Goal: Task Accomplishment & Management: Use online tool/utility

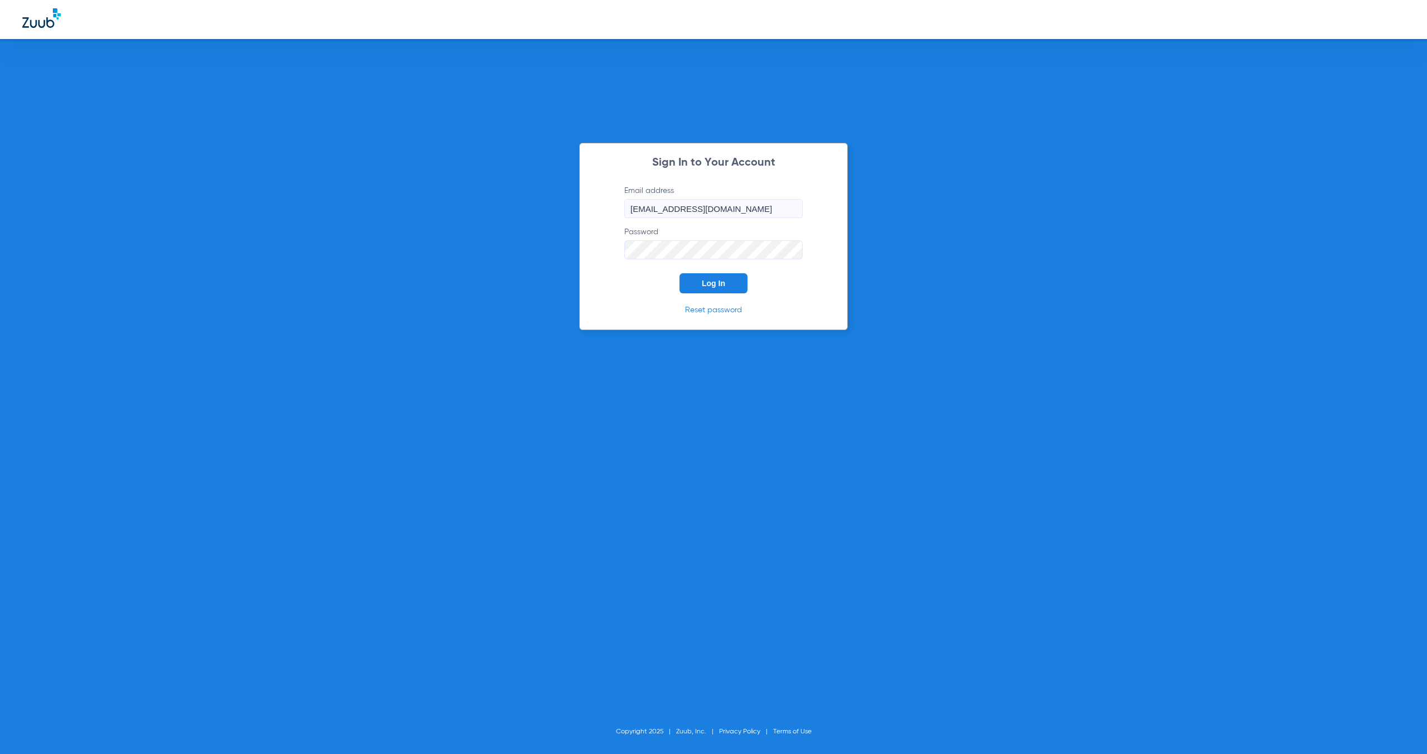
click at [705, 282] on span "Log In" at bounding box center [713, 283] width 23 height 9
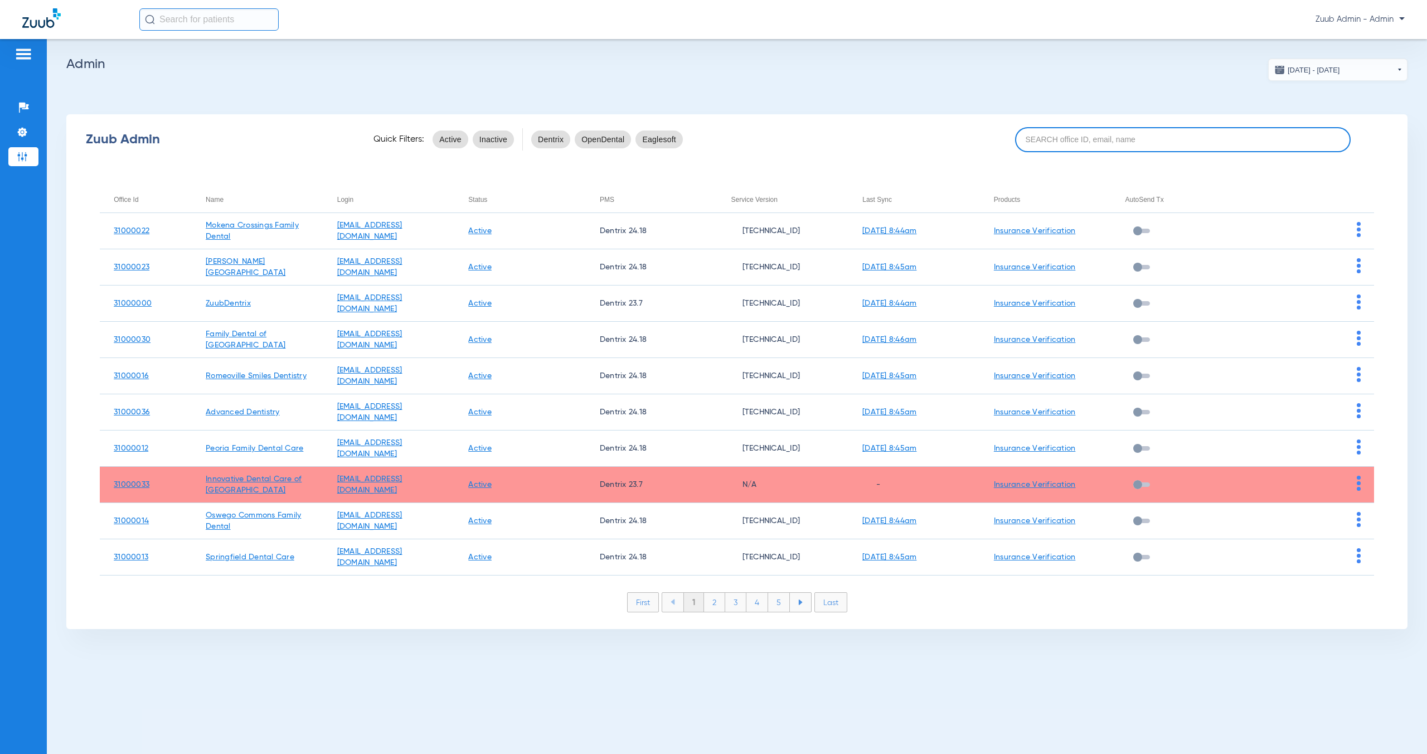
click at [1126, 138] on input at bounding box center [1183, 139] width 336 height 25
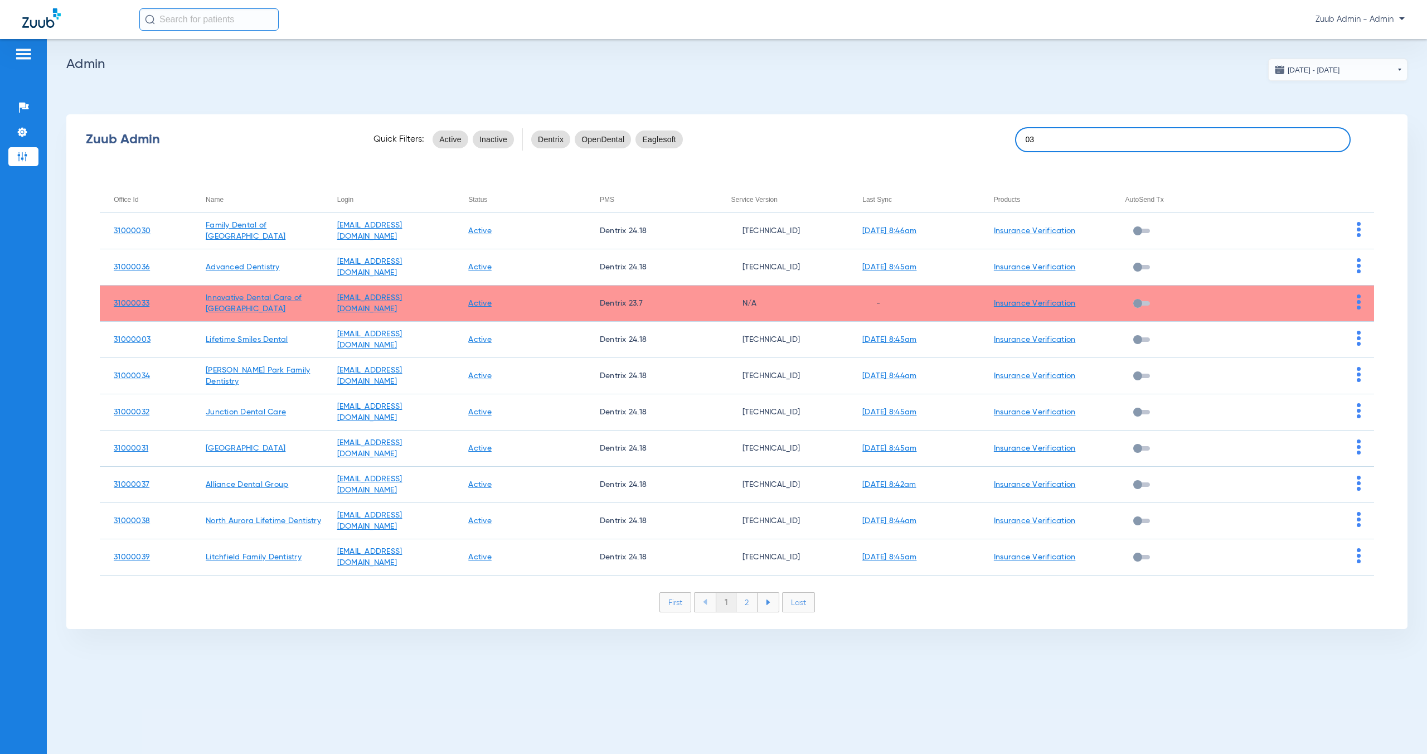
click at [1024, 143] on input "03" at bounding box center [1183, 139] width 336 height 25
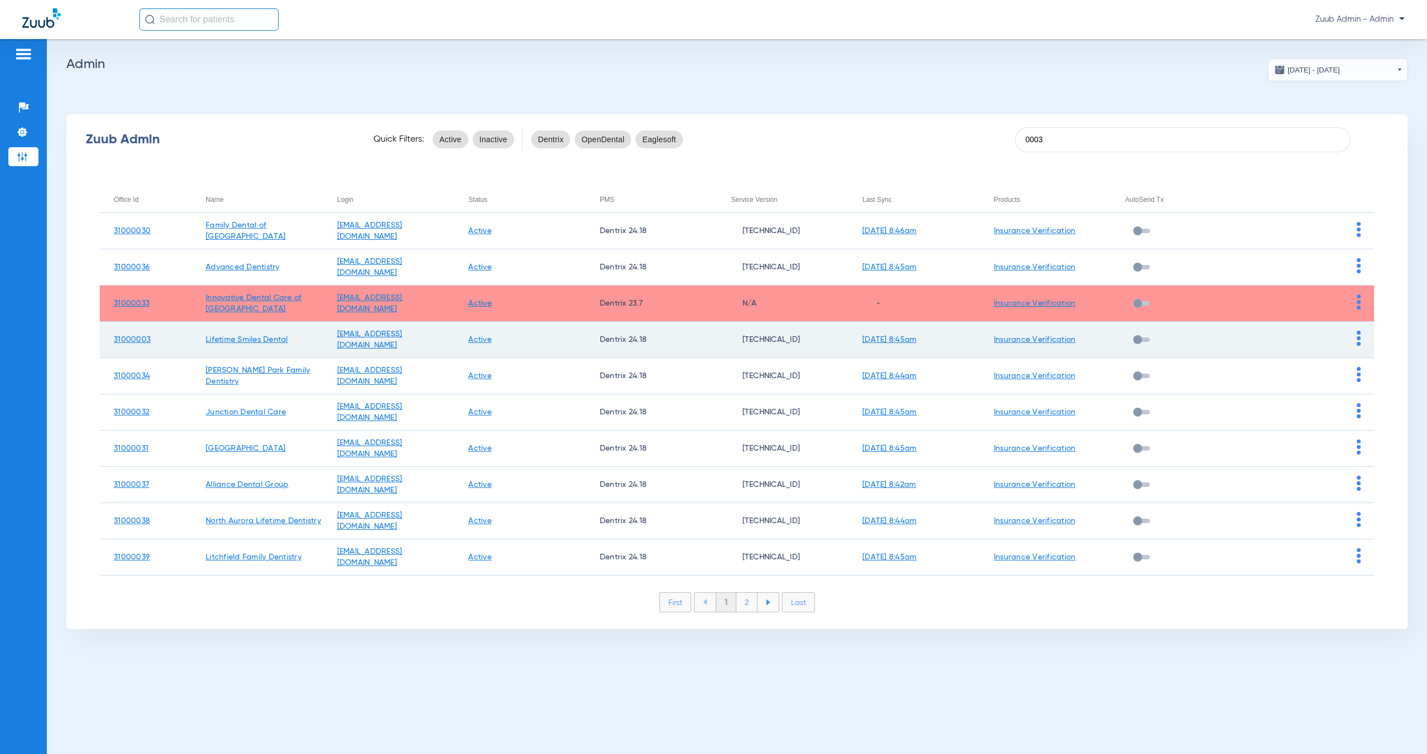
type input "0003"
click at [1355, 336] on td at bounding box center [1309, 340] width 132 height 36
click at [1360, 338] on img at bounding box center [1359, 338] width 4 height 15
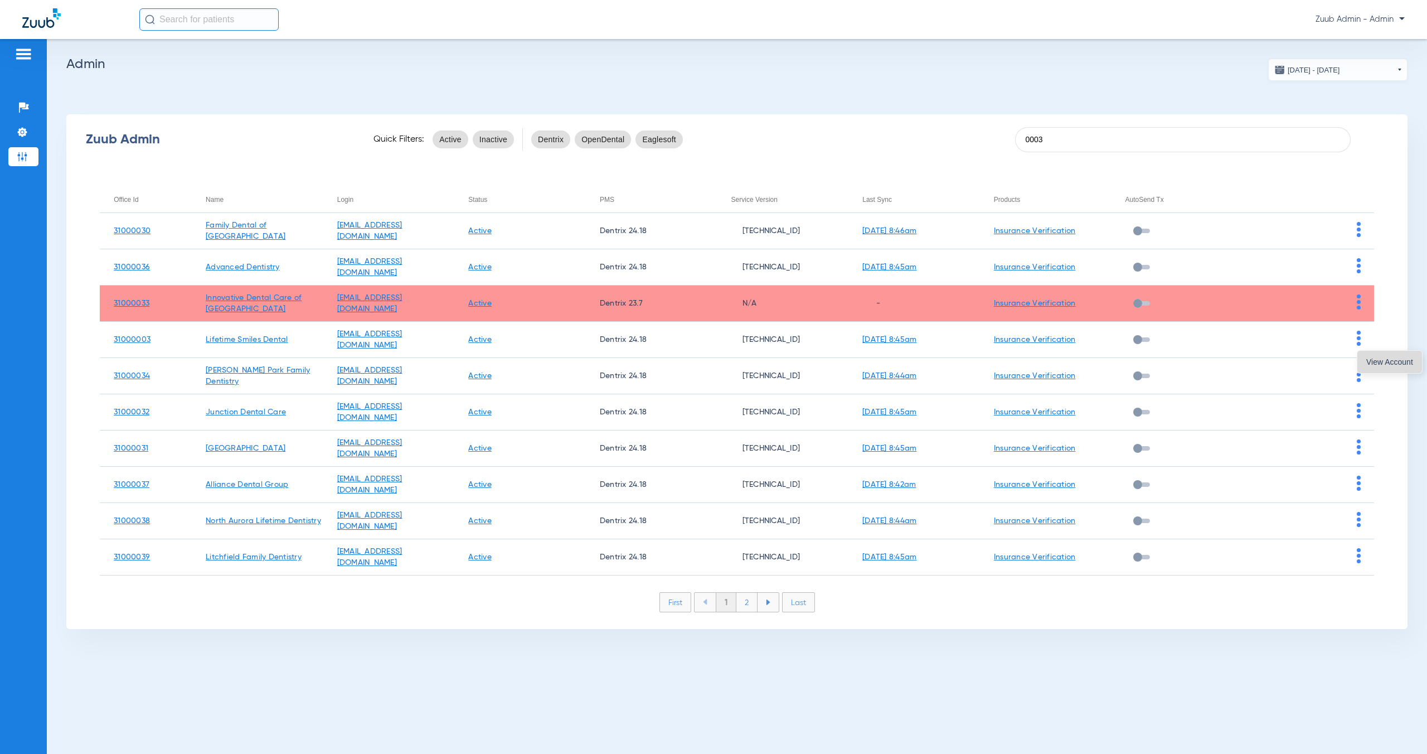
click at [1365, 356] on button "View Account" at bounding box center [1390, 362] width 65 height 22
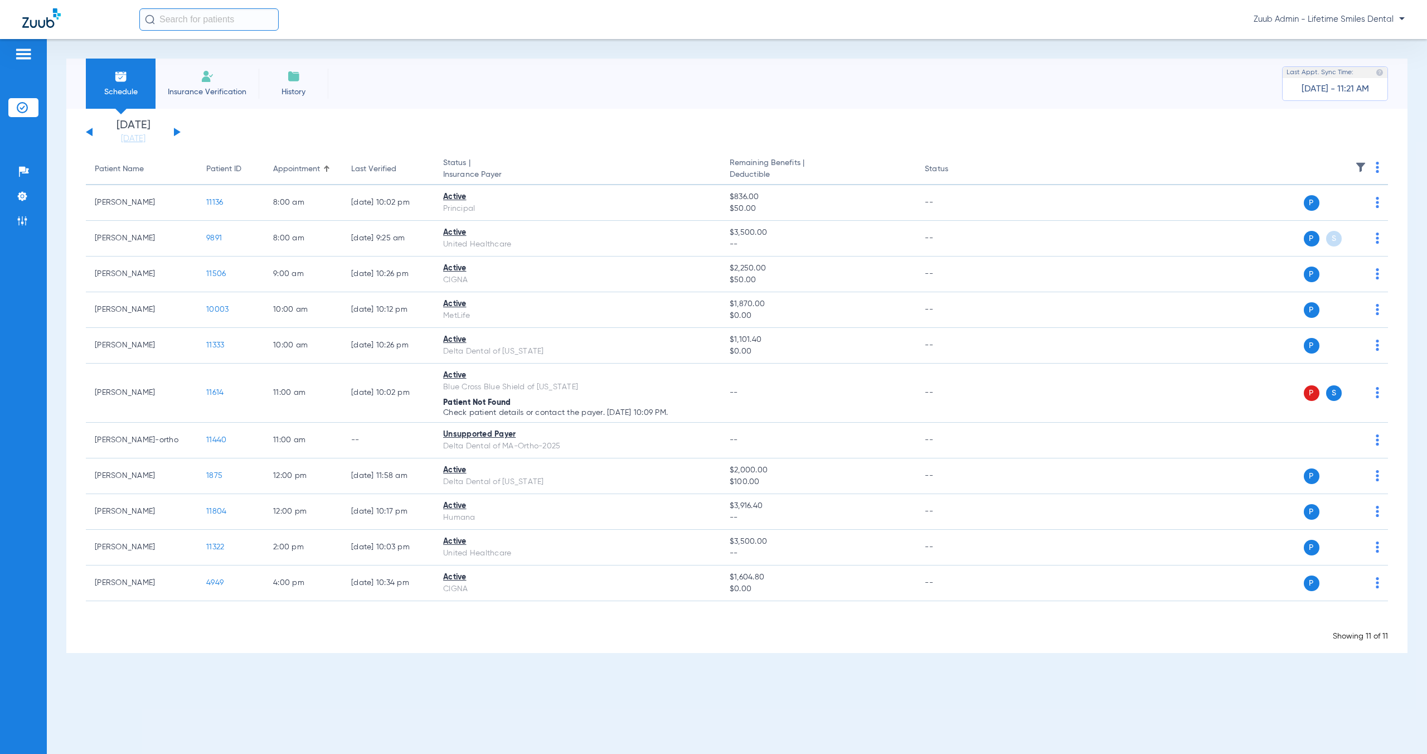
click at [236, 23] on input "text" at bounding box center [208, 19] width 139 height 22
click at [211, 26] on input "karen du" at bounding box center [208, 19] width 139 height 22
click at [211, 26] on input "[PERSON_NAME]" at bounding box center [208, 19] width 139 height 22
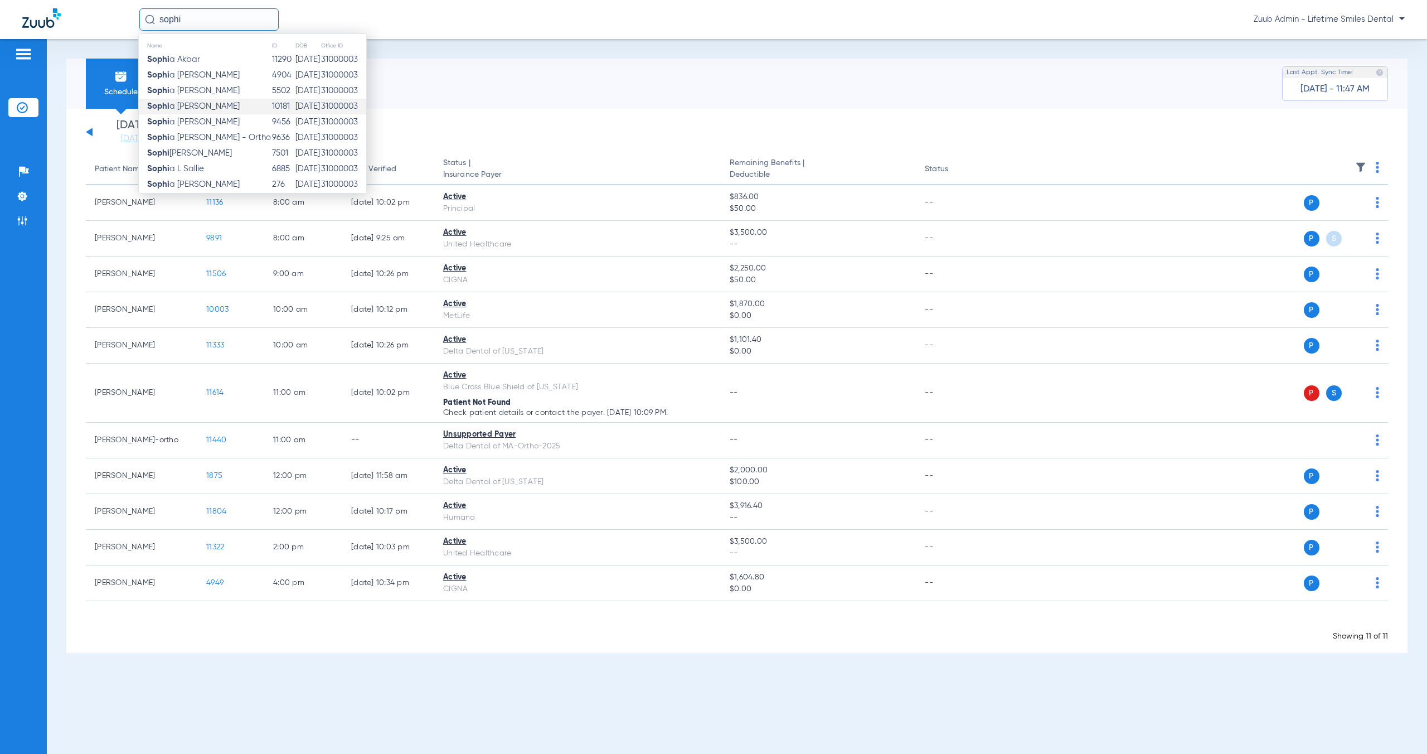
type input "sophi"
click at [211, 103] on td "Sophi a Godwin" at bounding box center [205, 107] width 133 height 16
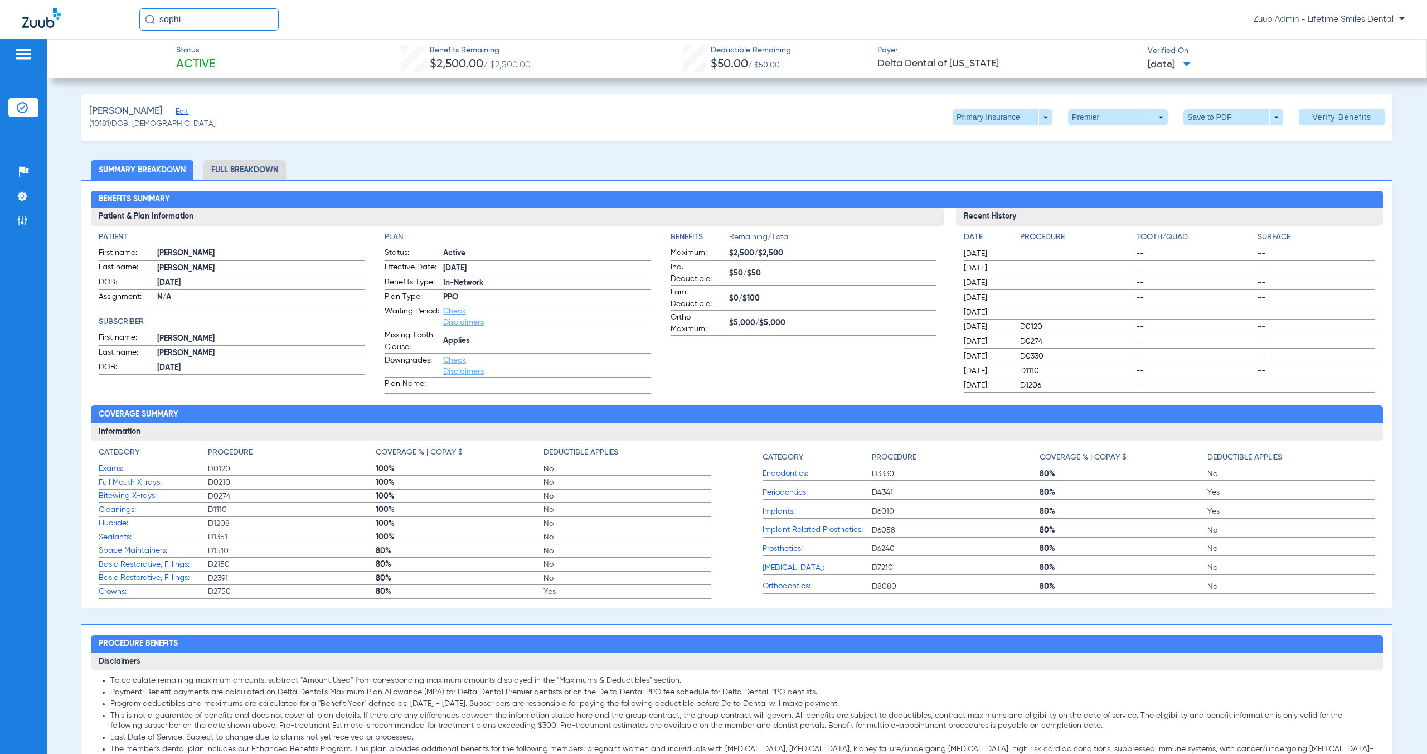
click at [179, 111] on span "Edit" at bounding box center [181, 113] width 10 height 11
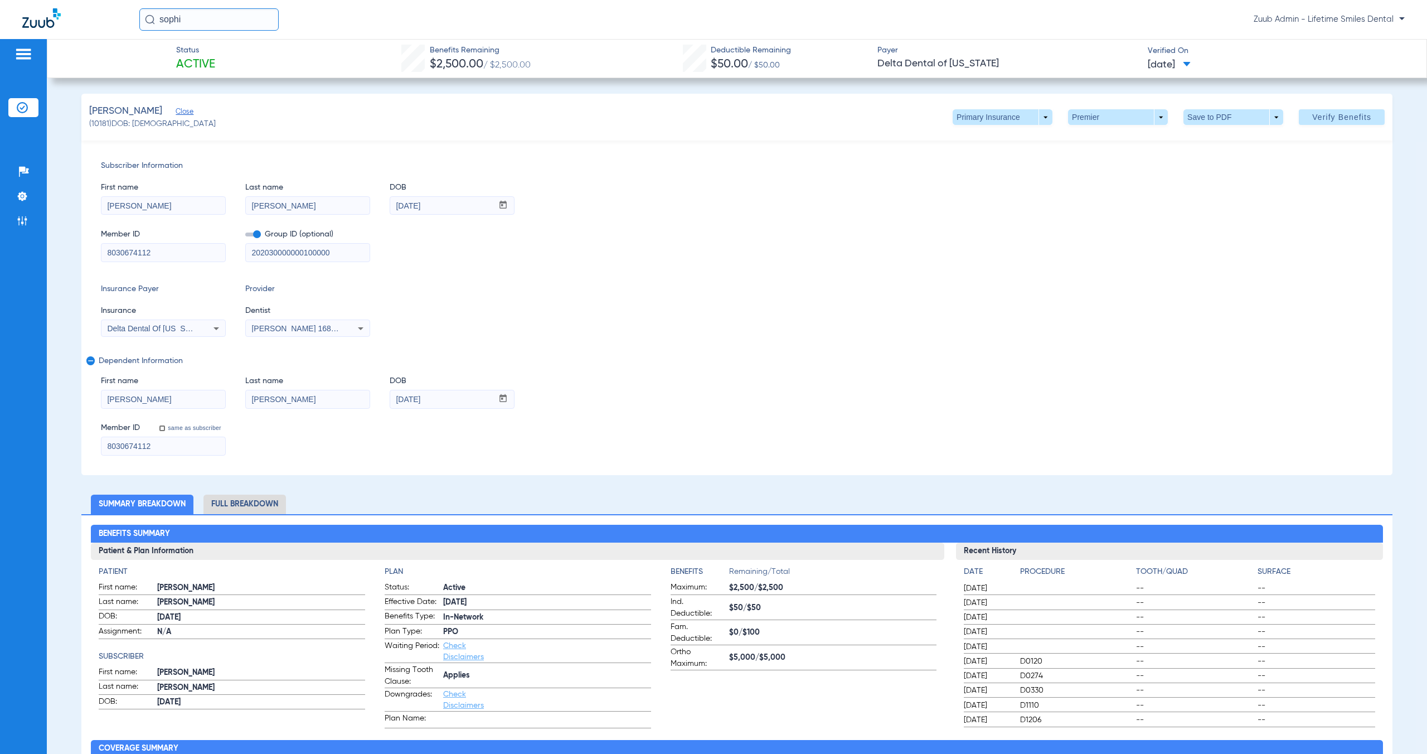
click at [251, 500] on li "Full Breakdown" at bounding box center [245, 505] width 83 height 20
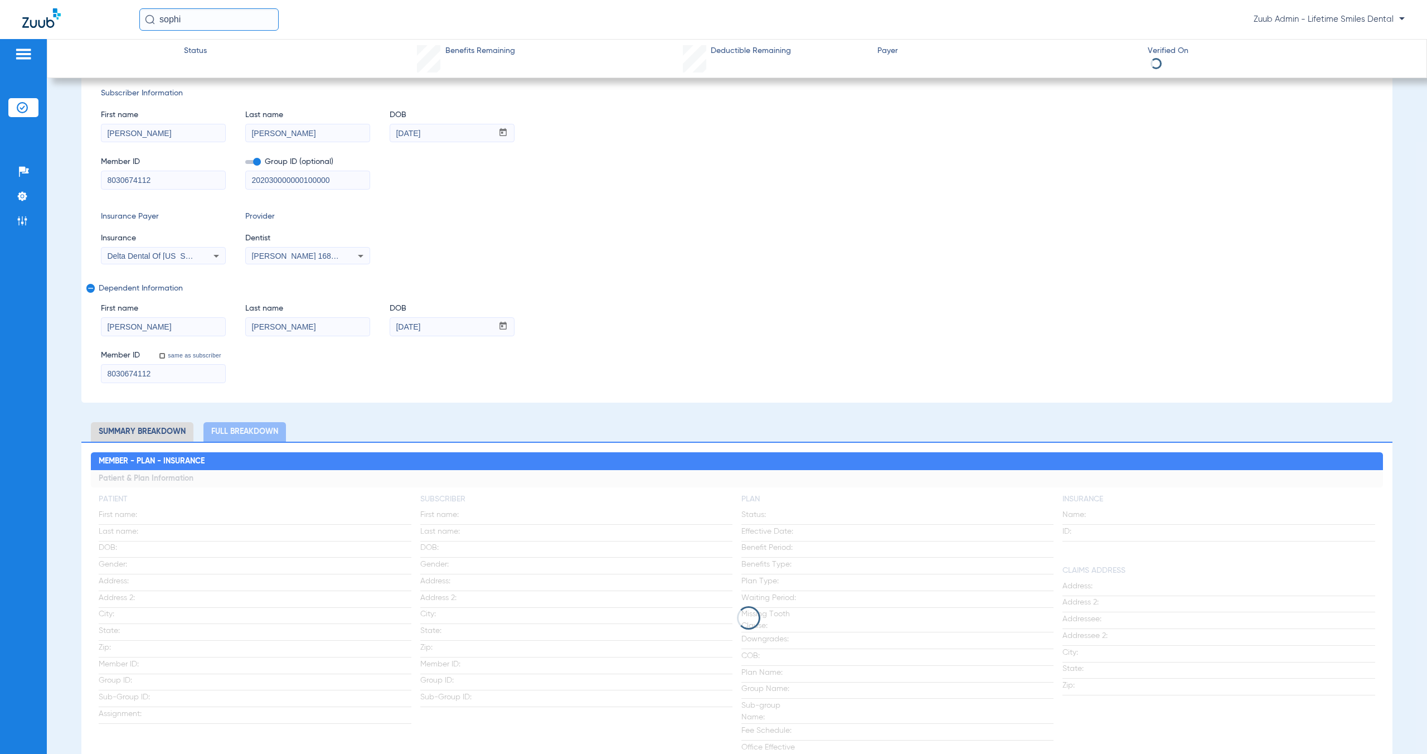
scroll to position [229, 0]
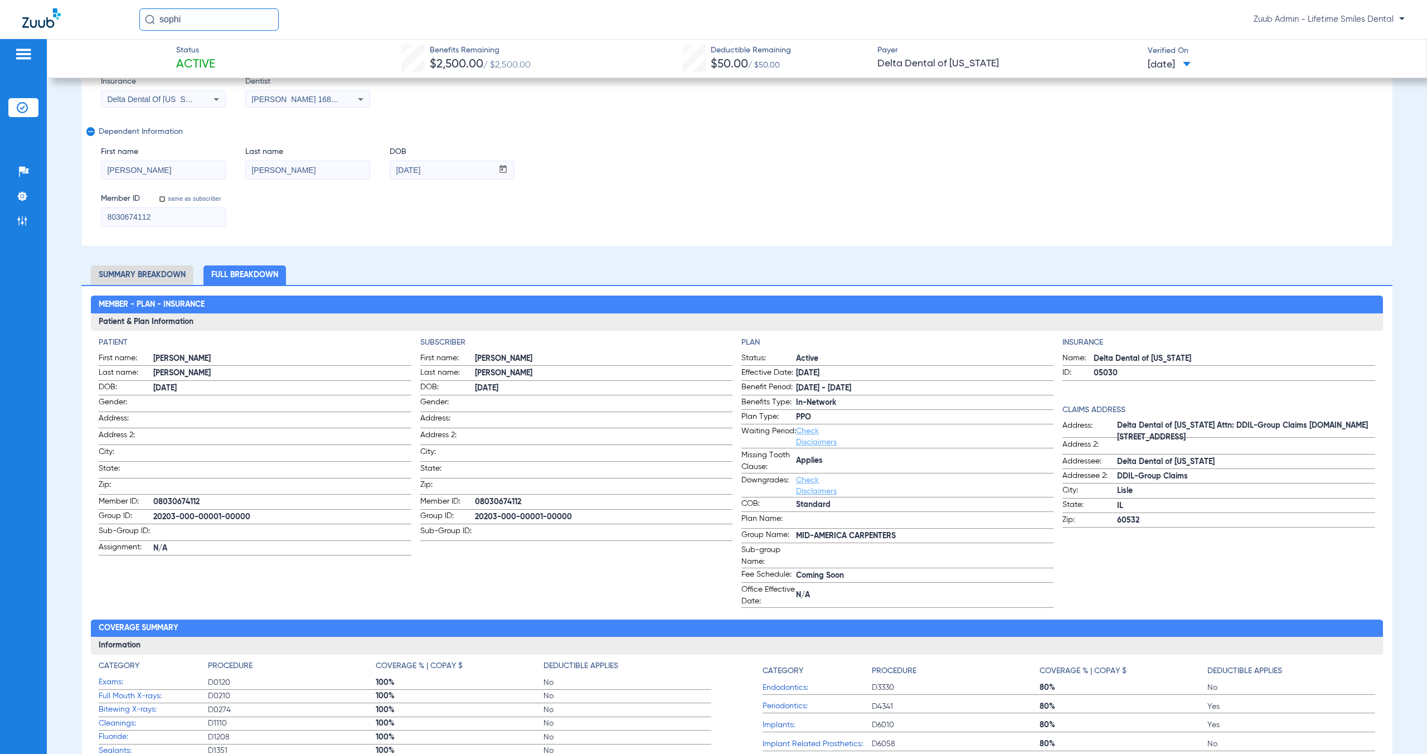
click at [871, 539] on span "MID-AMERICA CARPENTERS" at bounding box center [925, 536] width 258 height 12
click at [168, 525] on span at bounding box center [282, 531] width 258 height 12
drag, startPoint x: 153, startPoint y: 516, endPoint x: 172, endPoint y: 517, distance: 19.0
click at [172, 517] on span "20203-000-00001-00000" at bounding box center [282, 517] width 258 height 12
drag, startPoint x: 177, startPoint y: 517, endPoint x: 153, endPoint y: 516, distance: 24.0
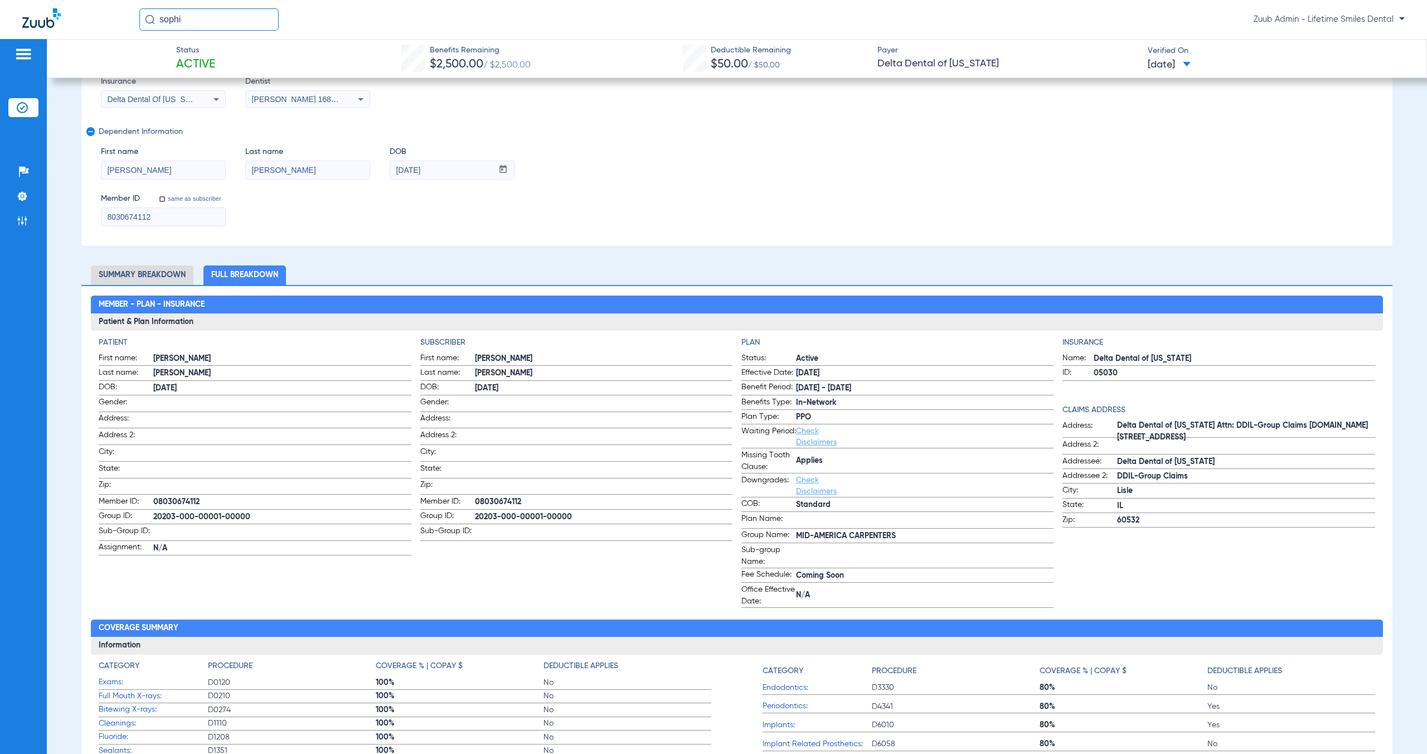
click at [153, 516] on span "20203-000-00001-00000" at bounding box center [282, 517] width 258 height 12
copy label "20203"
click at [177, 517] on span "20203-000-00001-00000" at bounding box center [282, 517] width 258 height 12
drag, startPoint x: 178, startPoint y: 515, endPoint x: 272, endPoint y: 516, distance: 94.2
click at [272, 516] on span "20203-000-00001-00000" at bounding box center [282, 517] width 258 height 12
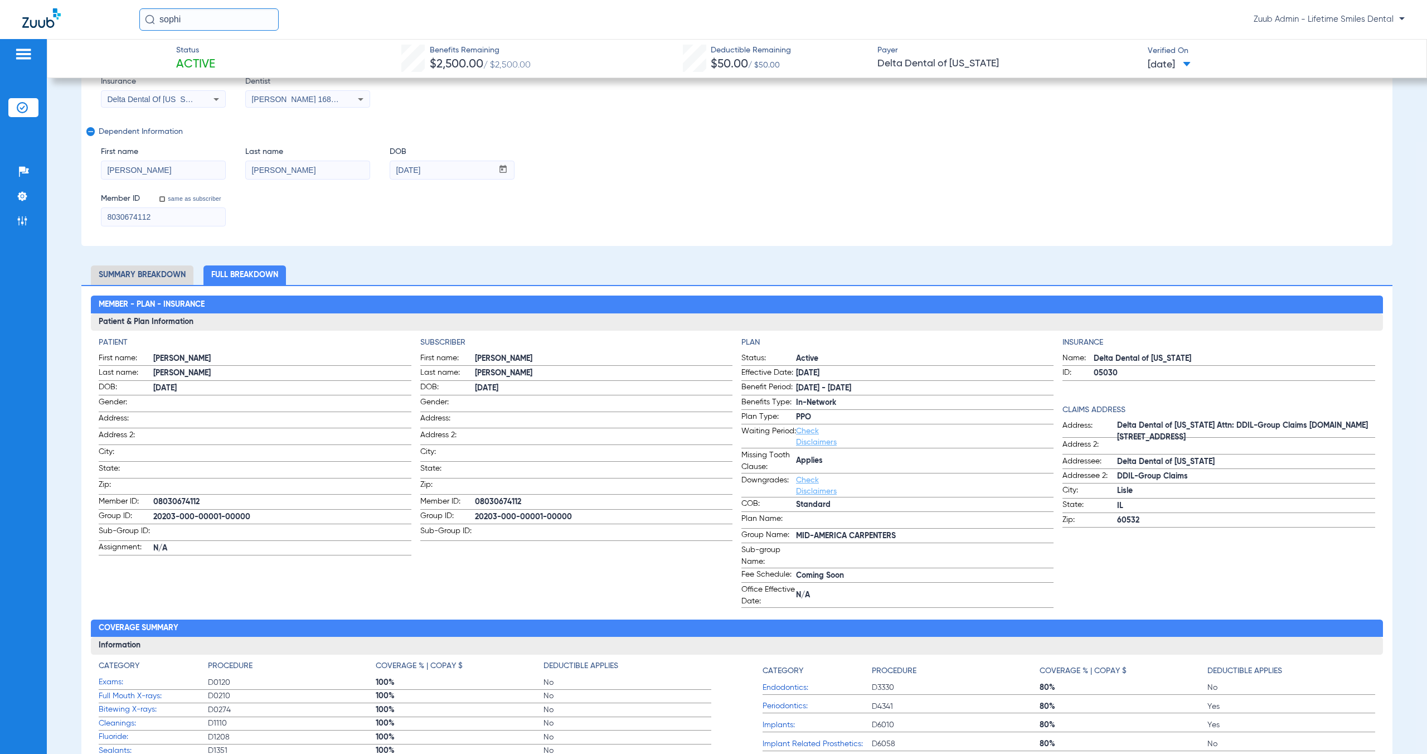
drag, startPoint x: 891, startPoint y: 539, endPoint x: 790, endPoint y: 537, distance: 100.9
click at [790, 537] on label "Group Name: MID-AMERICA CARPENTERS" at bounding box center [898, 536] width 312 height 14
copy label "MID-AMERICA CARPENTERS"
click at [1191, 65] on span at bounding box center [1187, 65] width 8 height 6
click at [1161, 65] on span "07/22/2025" at bounding box center [1169, 65] width 43 height 14
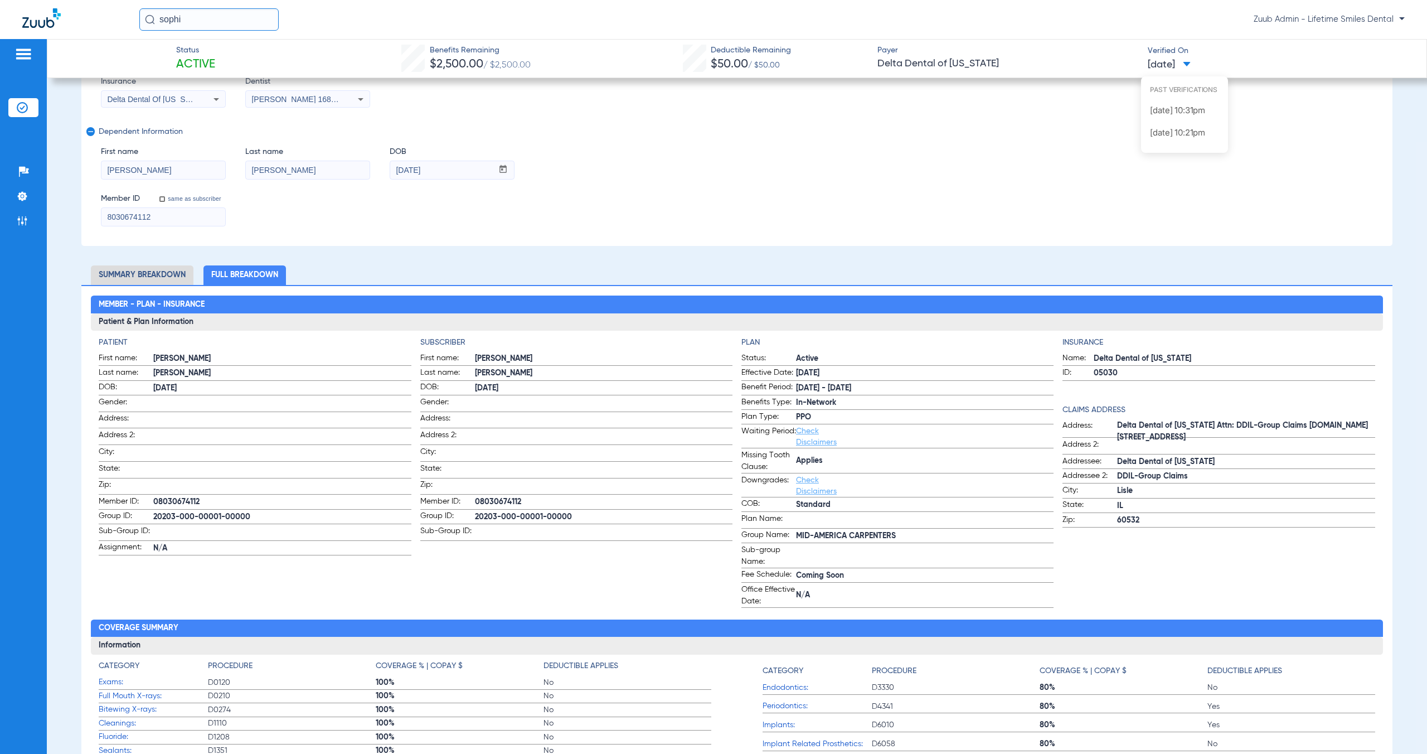
click at [1068, 149] on div at bounding box center [713, 377] width 1427 height 754
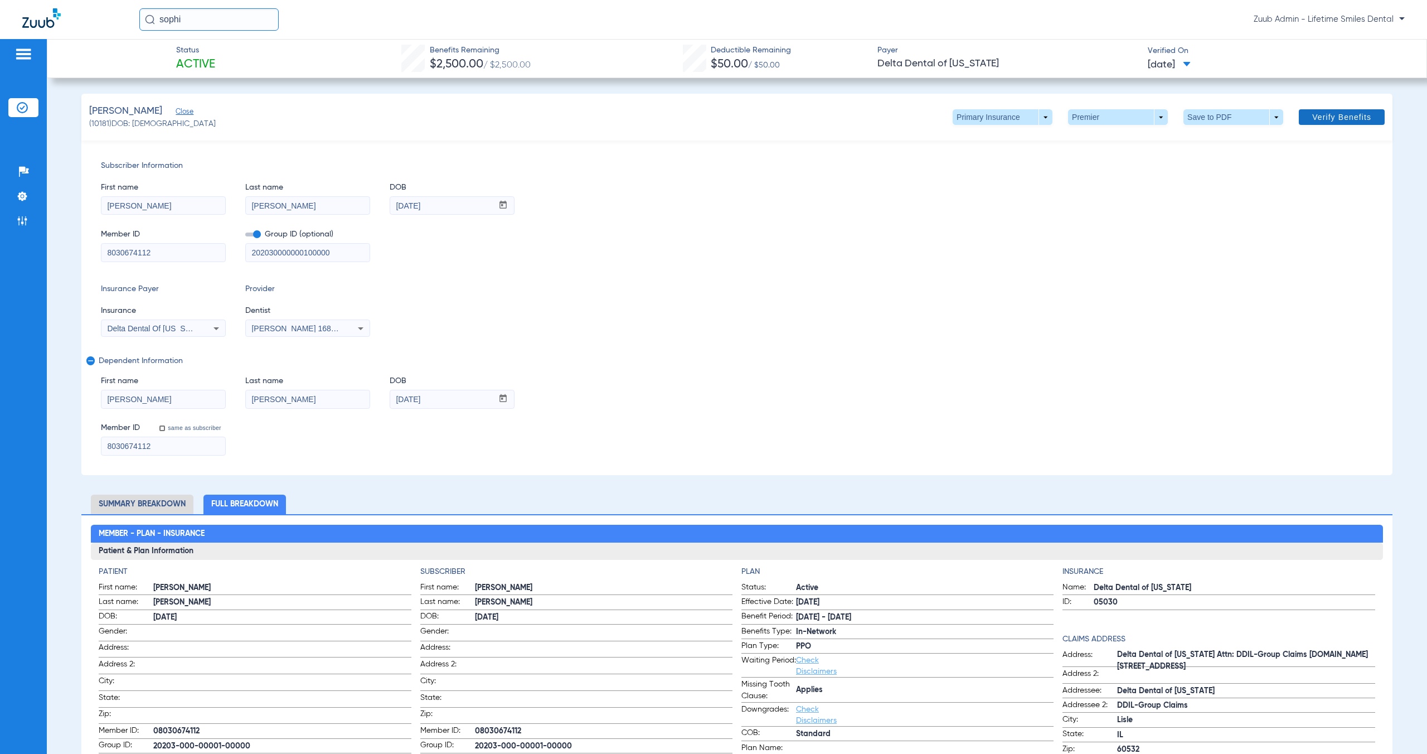
click at [1330, 121] on span "Verify Benefits" at bounding box center [1341, 117] width 59 height 9
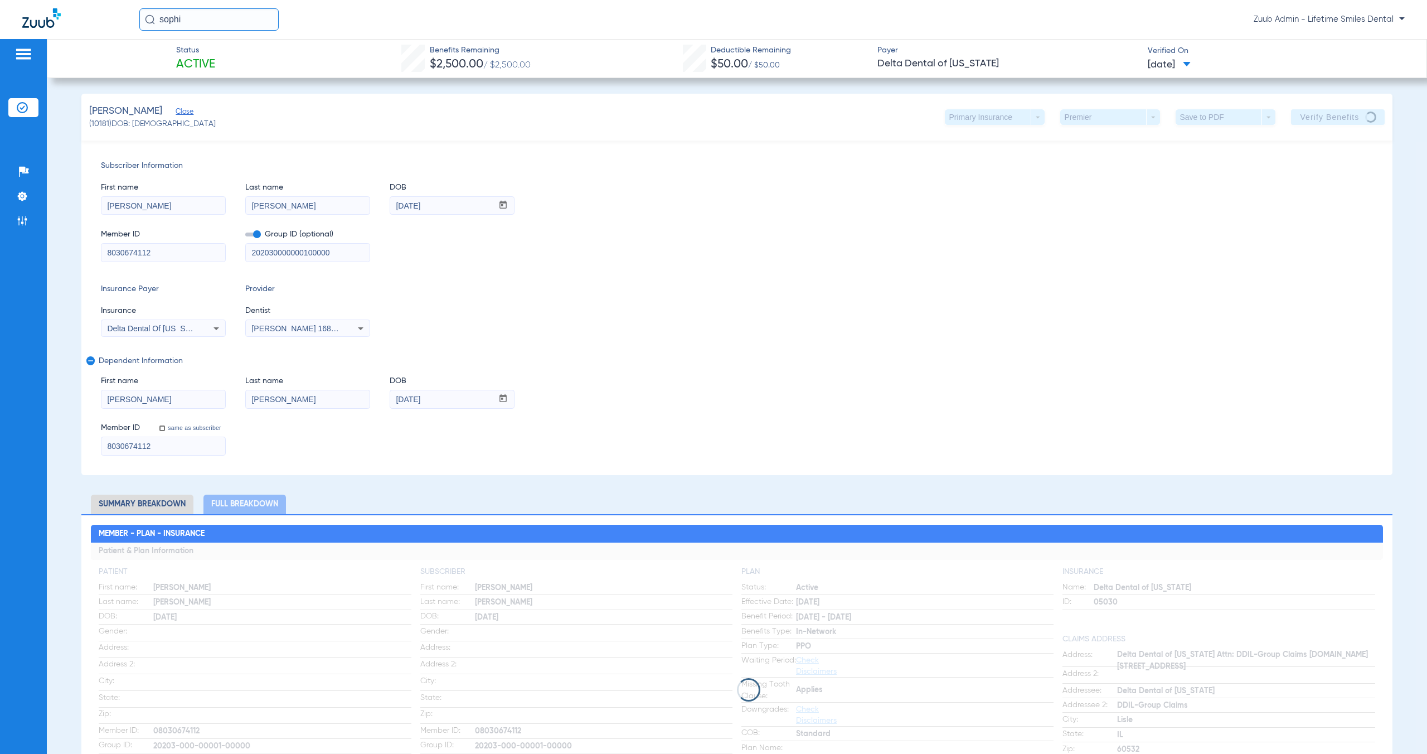
drag, startPoint x: 912, startPoint y: -3, endPoint x: 981, endPoint y: -11, distance: 69.6
click at [981, 0] on html "sophi Zuub Admin - Lifetime Smiles Dental Patients Insurance Verification Setup…" at bounding box center [713, 377] width 1427 height 754
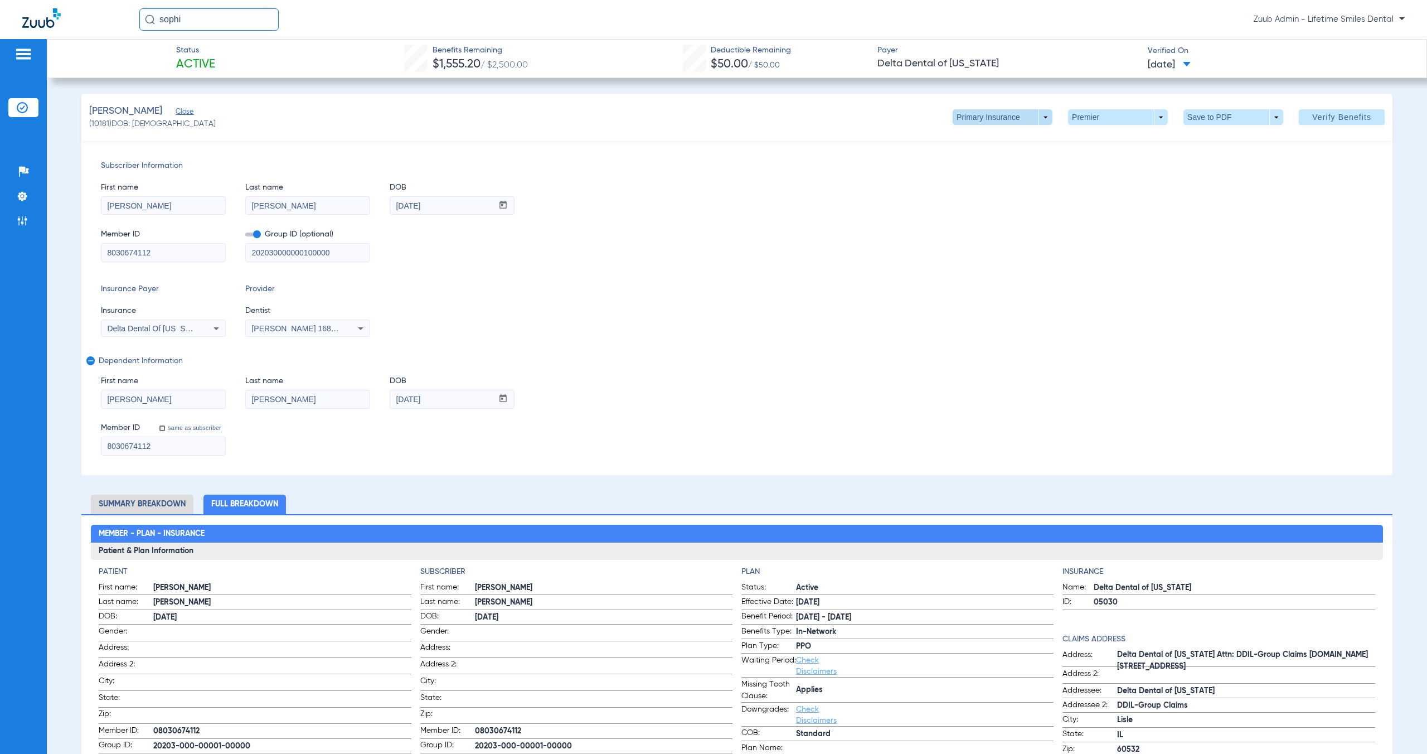
click at [1038, 117] on span at bounding box center [1003, 117] width 100 height 16
click at [1006, 166] on button "Secondary Insurance" at bounding box center [990, 162] width 91 height 22
type input "Katherine"
type input "07/27/1965"
type input "848161143"
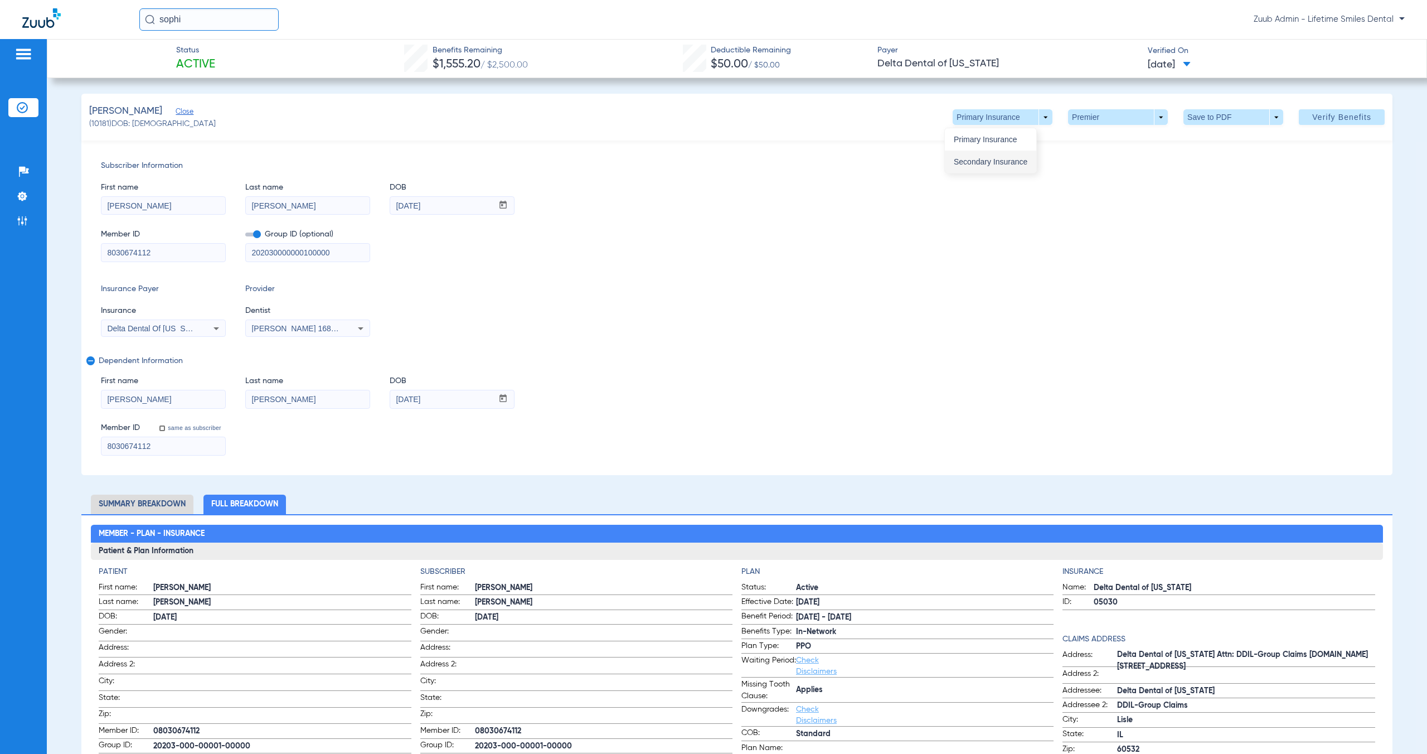
type input "019855"
type input "848161143"
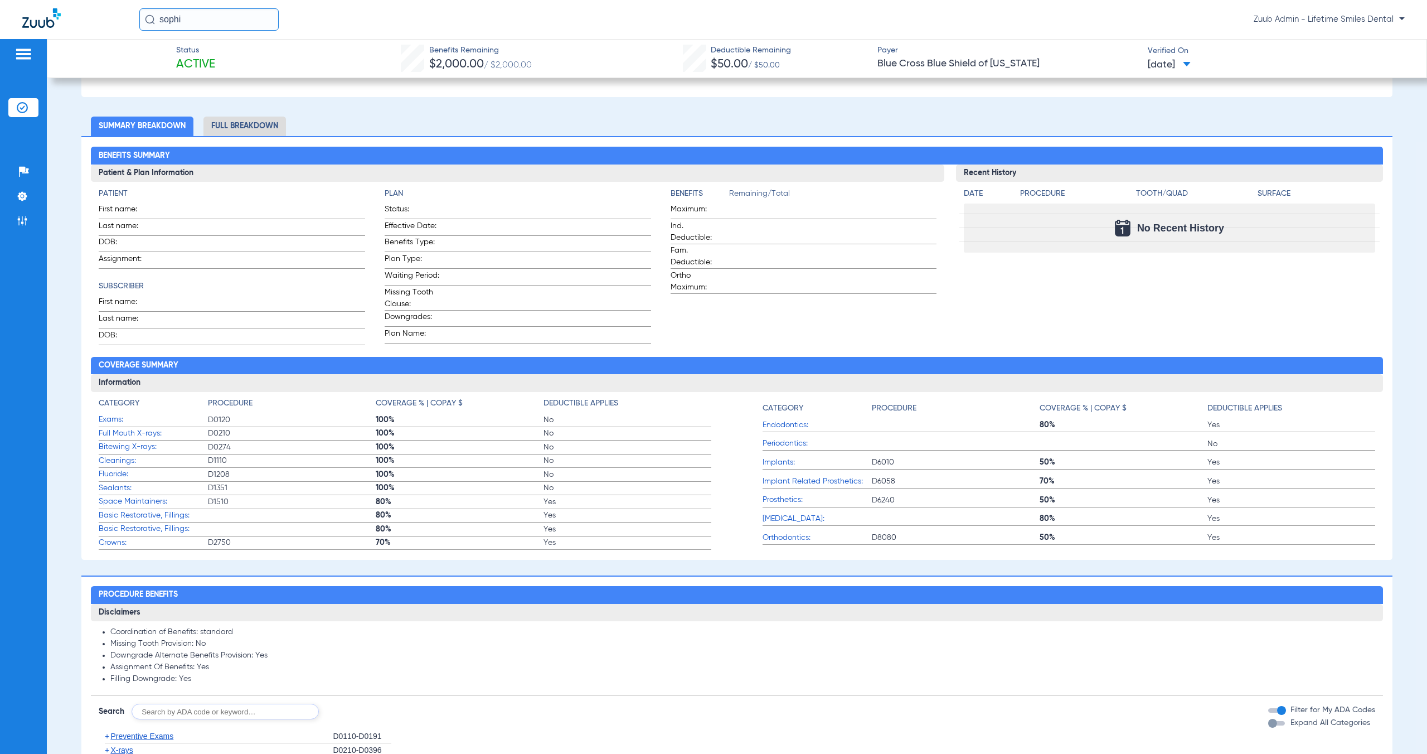
scroll to position [169, 0]
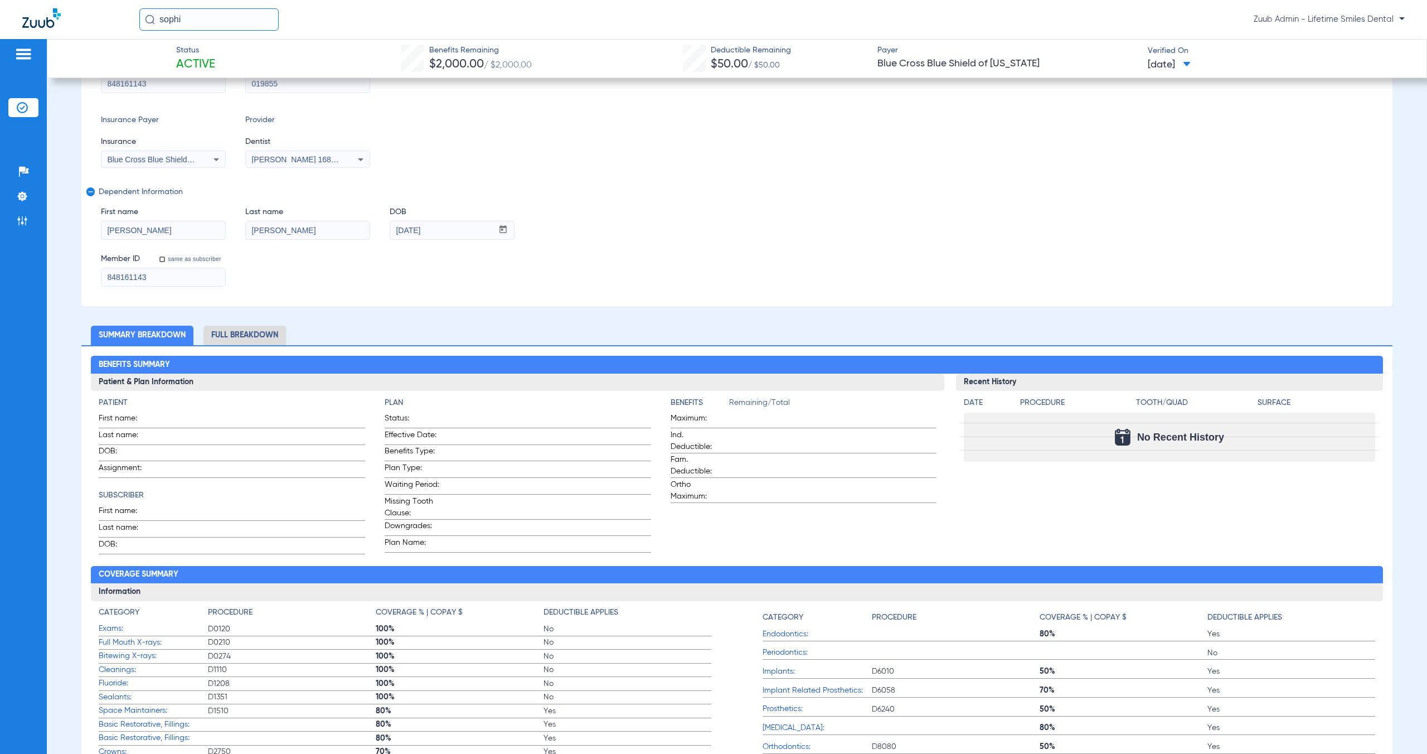
click at [255, 337] on li "Full Breakdown" at bounding box center [245, 336] width 83 height 20
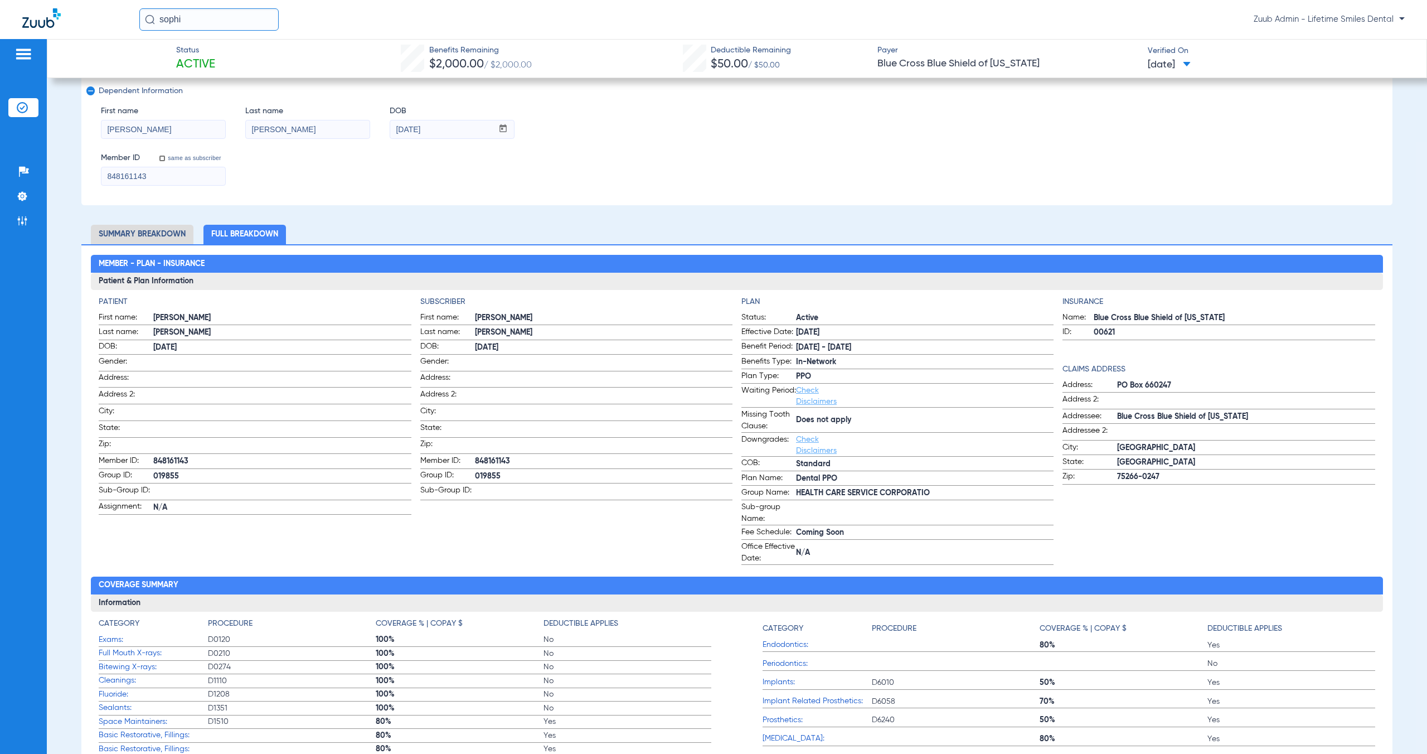
scroll to position [270, 0]
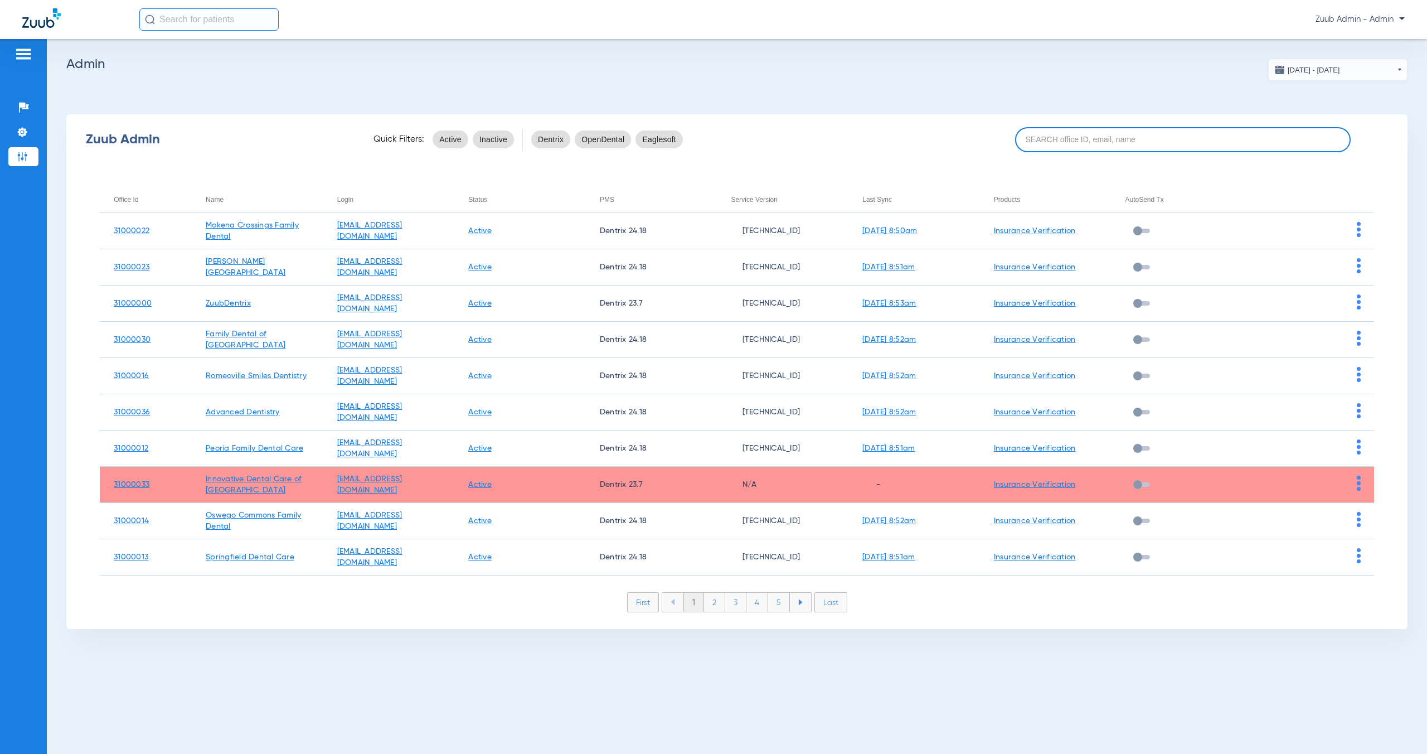
click at [1059, 145] on input at bounding box center [1183, 139] width 336 height 25
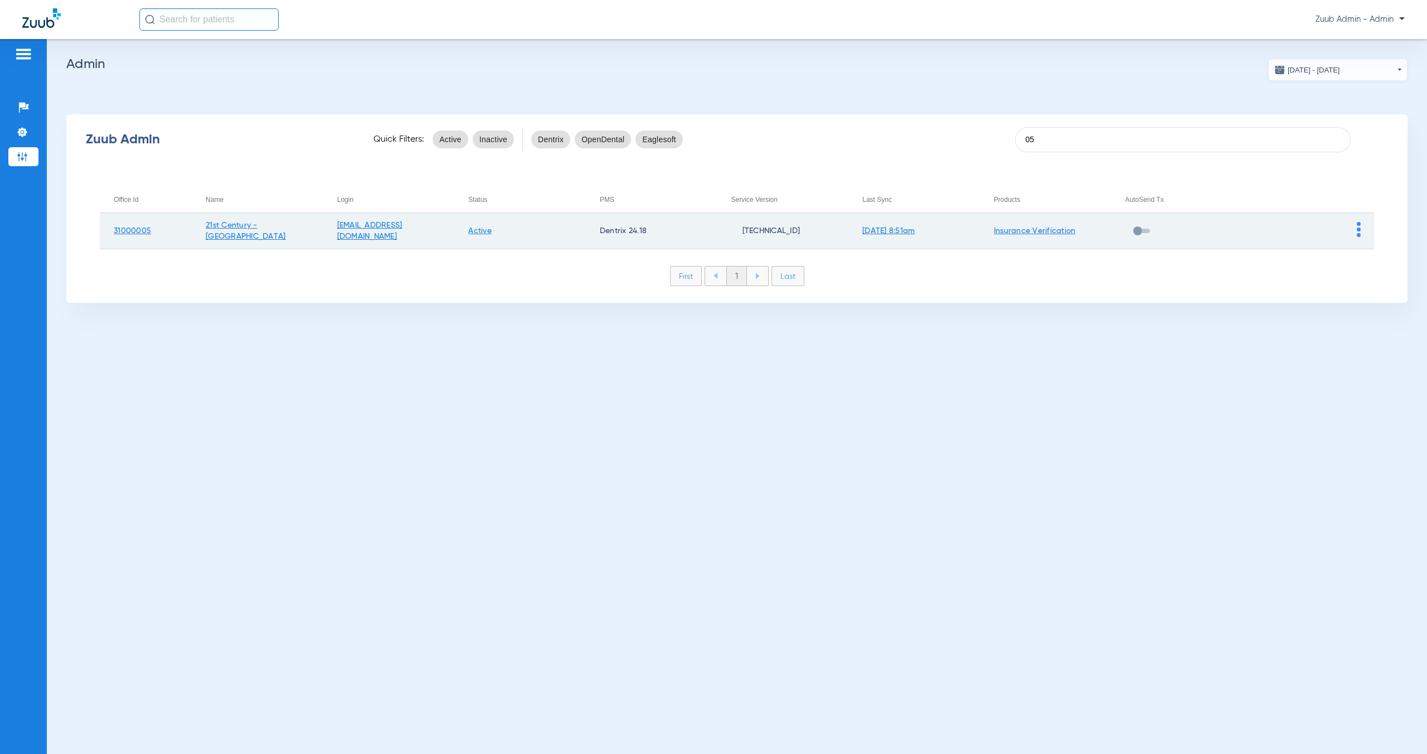
type input "05"
click at [1359, 234] on img at bounding box center [1359, 229] width 4 height 15
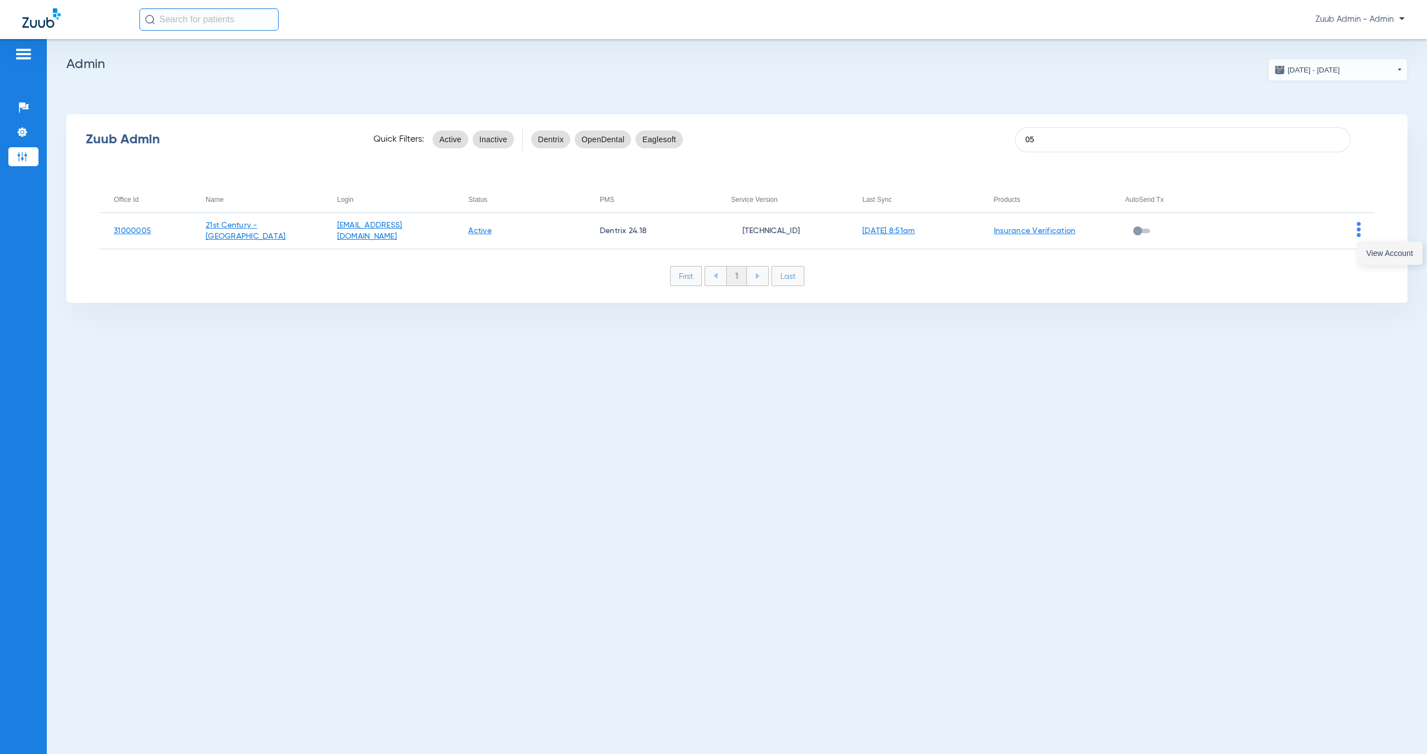
click at [1368, 256] on span "View Account" at bounding box center [1390, 253] width 47 height 8
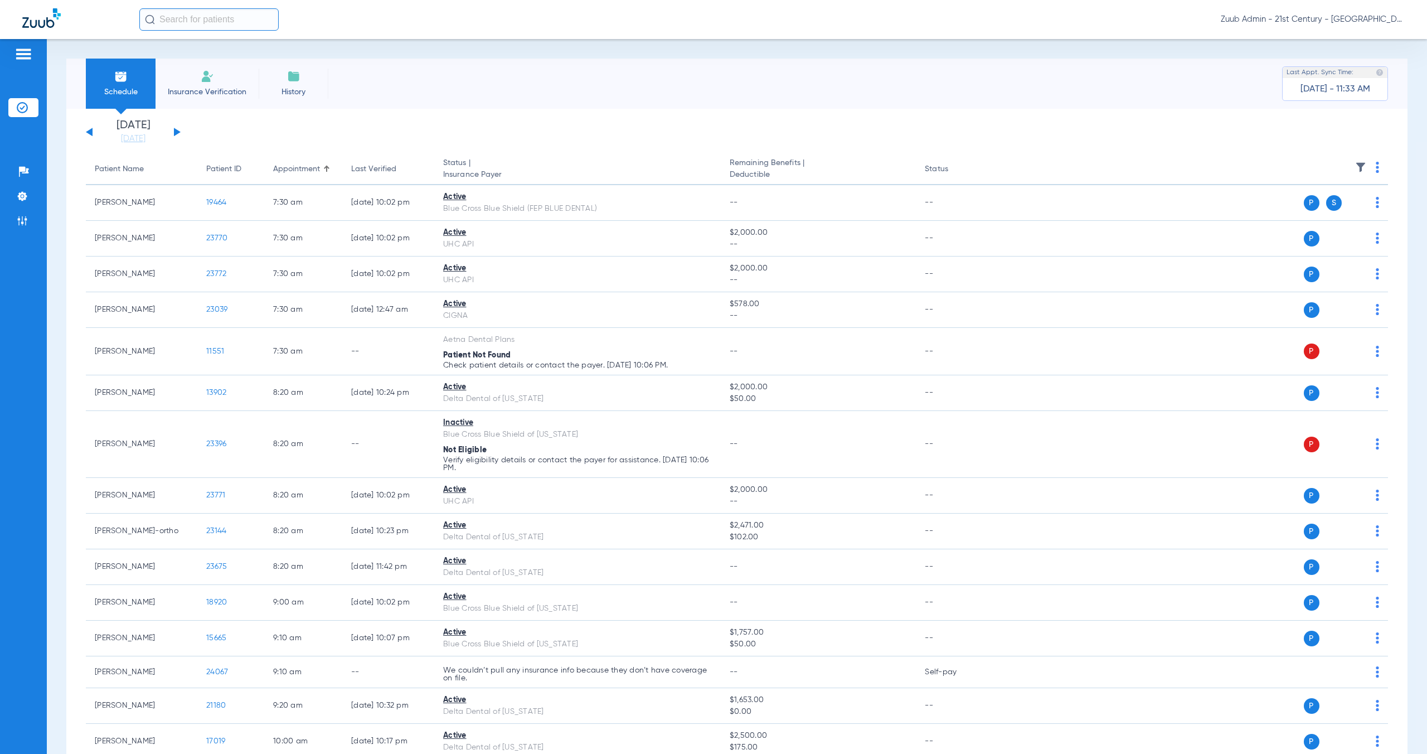
click at [226, 20] on input "text" at bounding box center [208, 19] width 139 height 22
type input "duck"
click at [253, 57] on td "1850" at bounding box center [264, 60] width 23 height 16
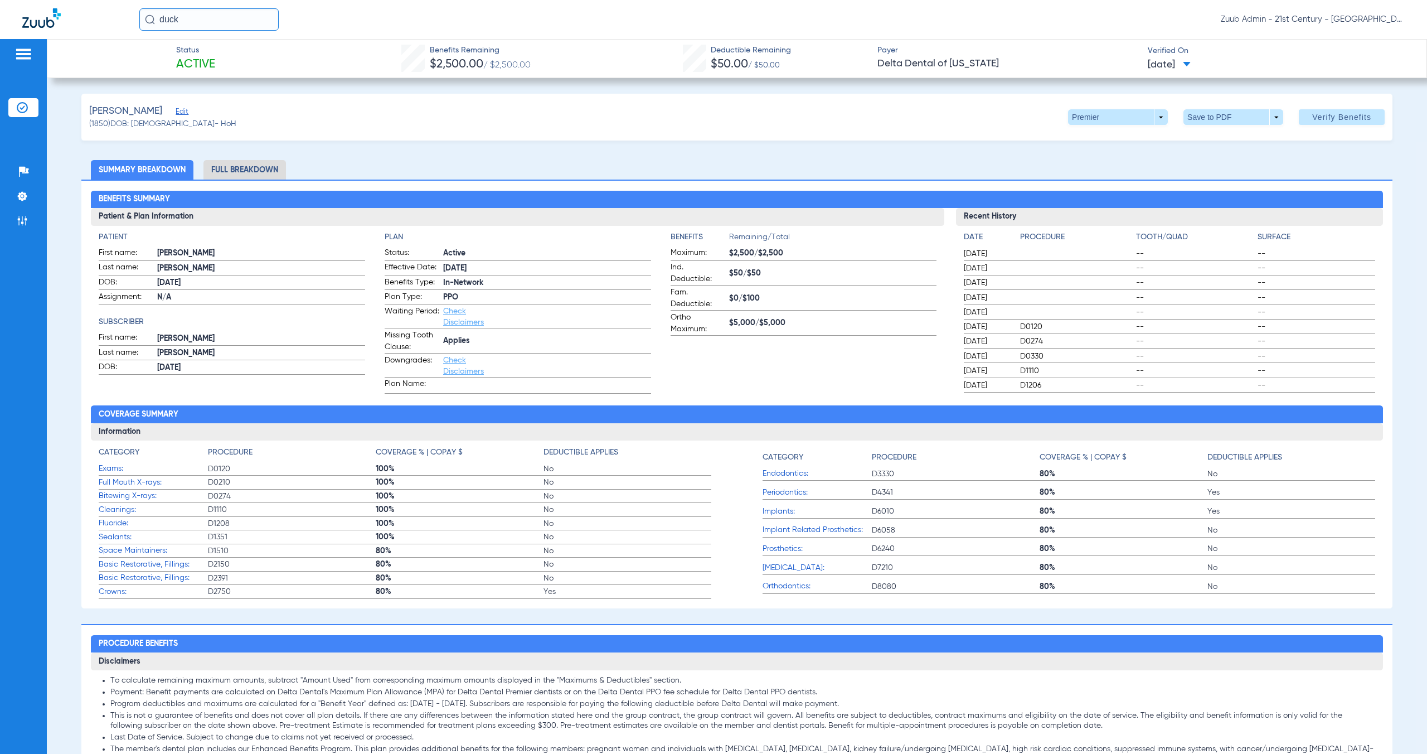
click at [259, 166] on li "Full Breakdown" at bounding box center [245, 170] width 83 height 20
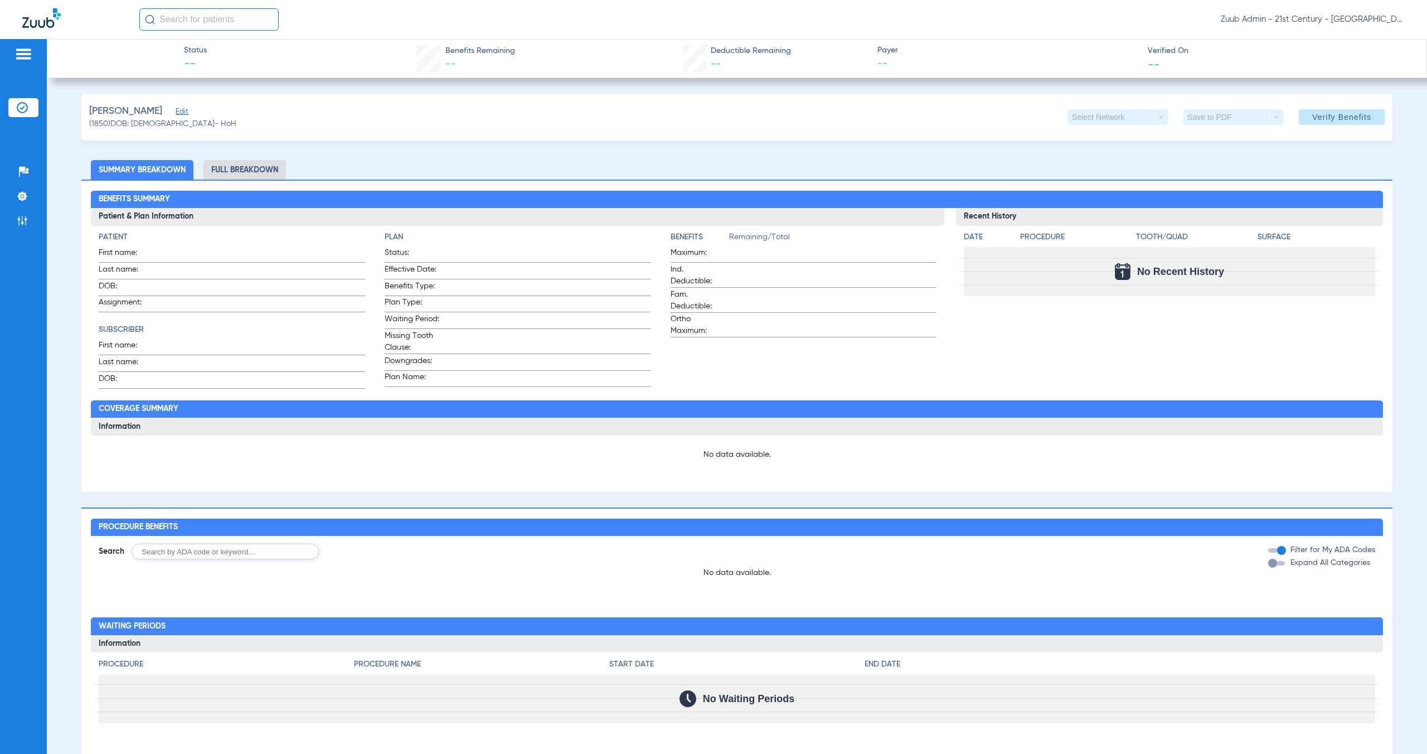
click at [1148, 70] on span "--" at bounding box center [1154, 64] width 12 height 12
click at [1298, 20] on span "Zuub Admin - 21st Century - [GEOGRAPHIC_DATA]" at bounding box center [1313, 19] width 184 height 11
click at [20, 222] on div at bounding box center [713, 377] width 1427 height 754
click at [25, 222] on img at bounding box center [22, 220] width 11 height 11
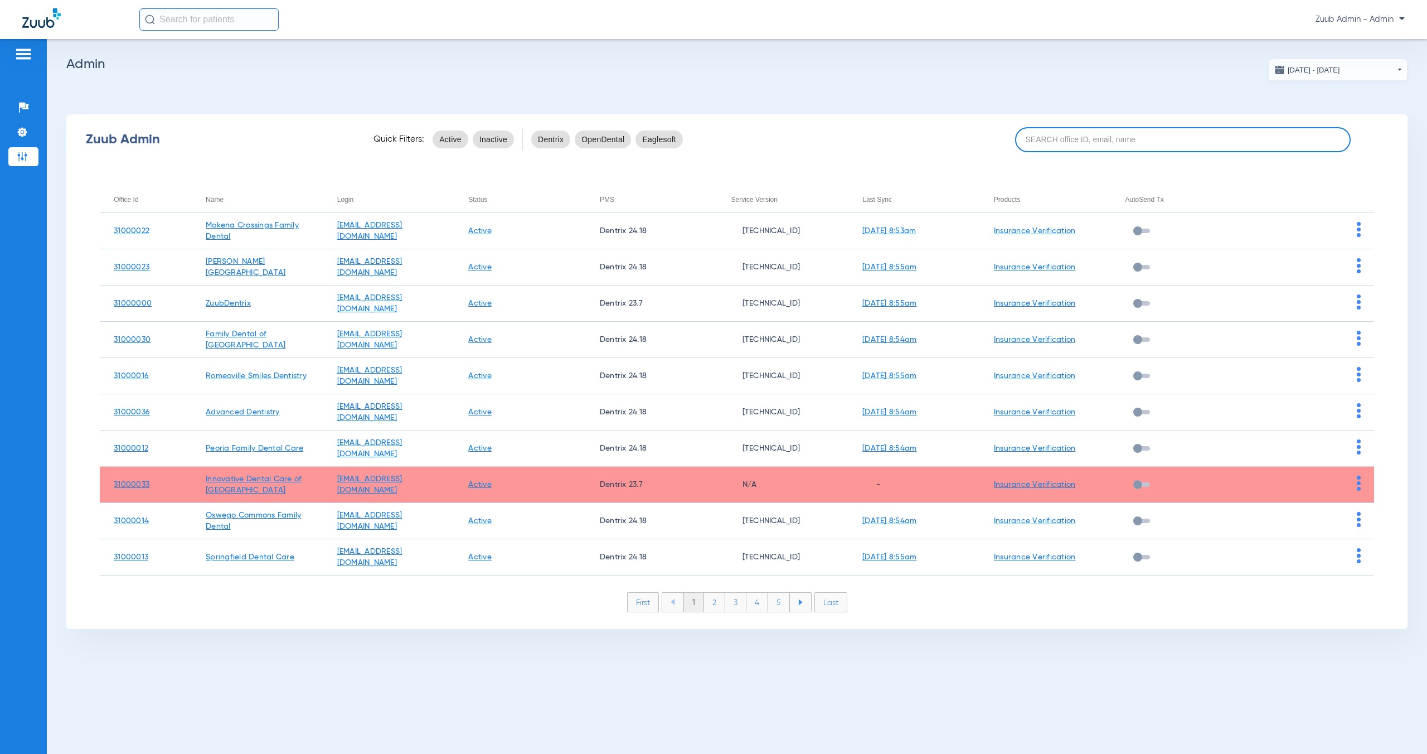
click at [1062, 143] on input at bounding box center [1183, 139] width 336 height 25
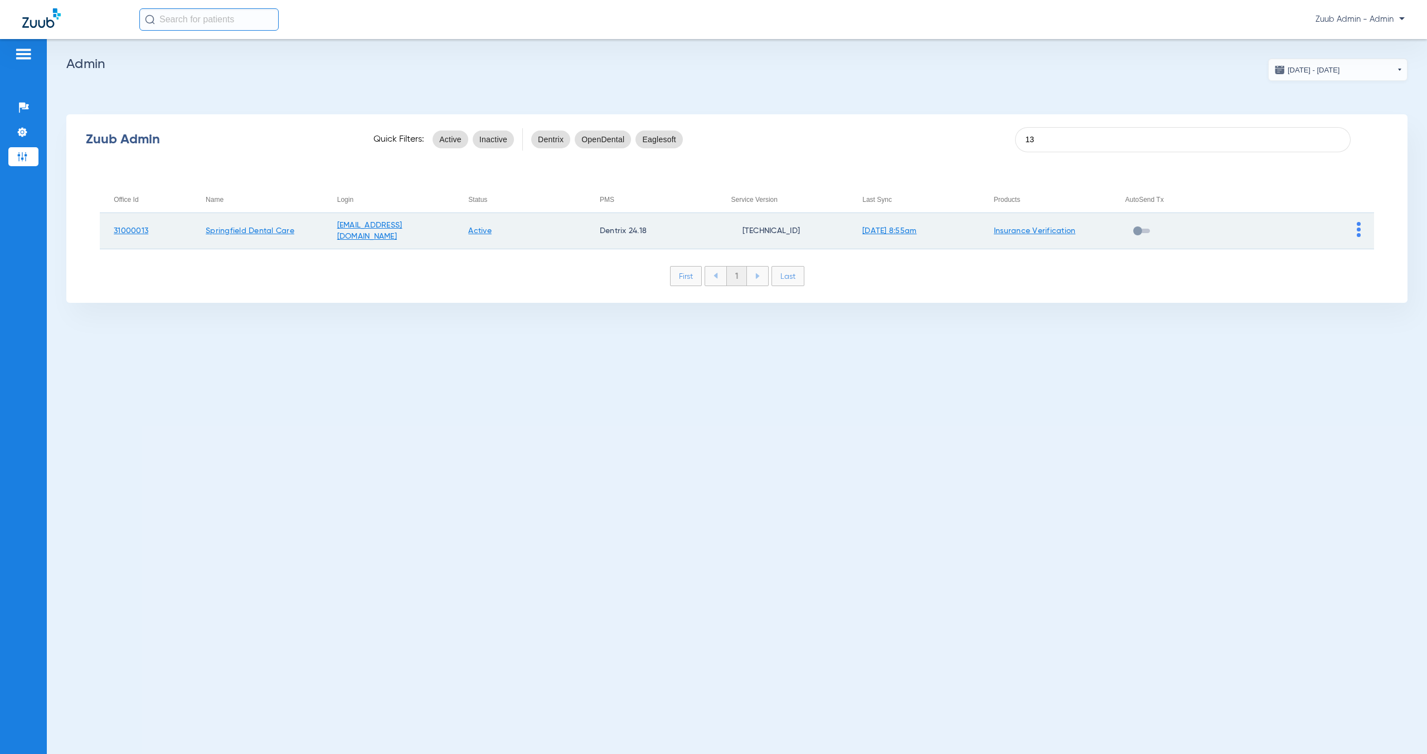
type input "13"
click at [1358, 236] on img at bounding box center [1359, 229] width 4 height 15
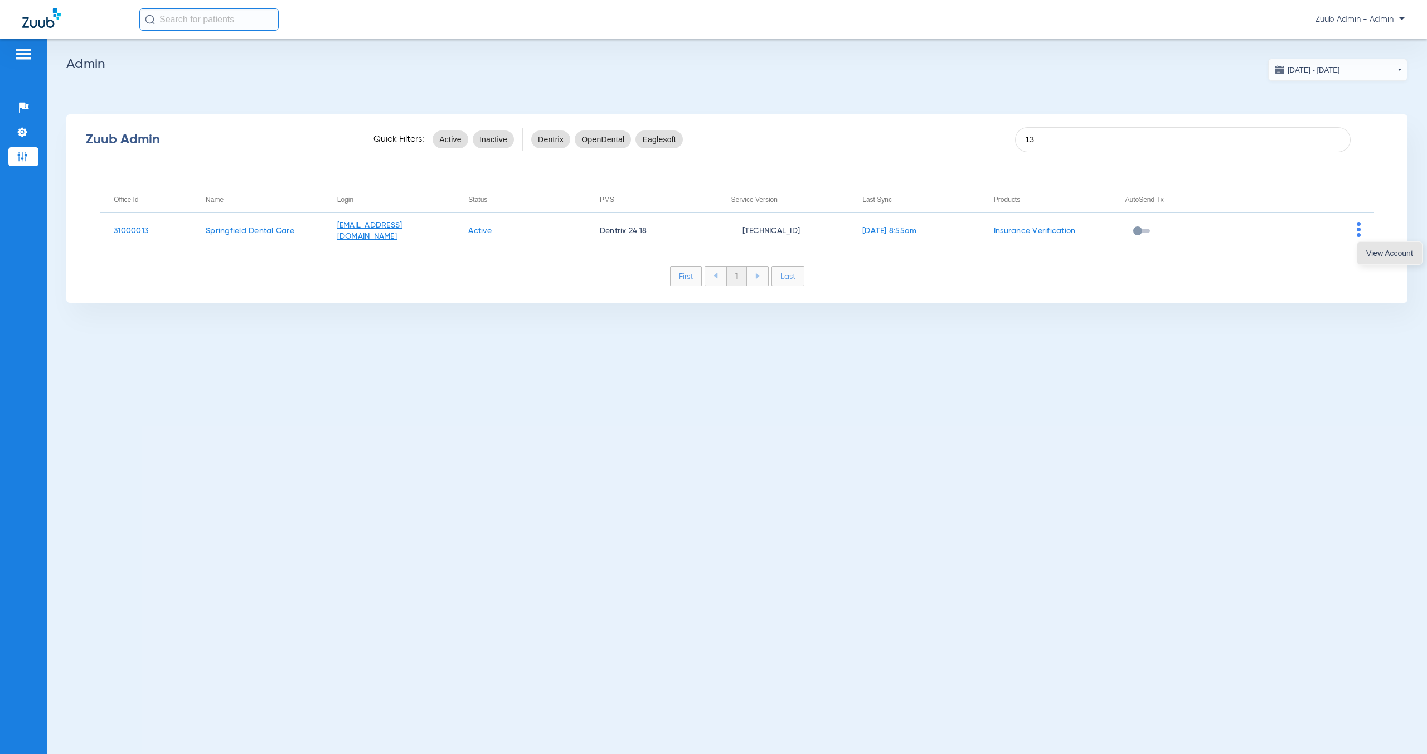
click at [1369, 253] on span "View Account" at bounding box center [1390, 253] width 47 height 8
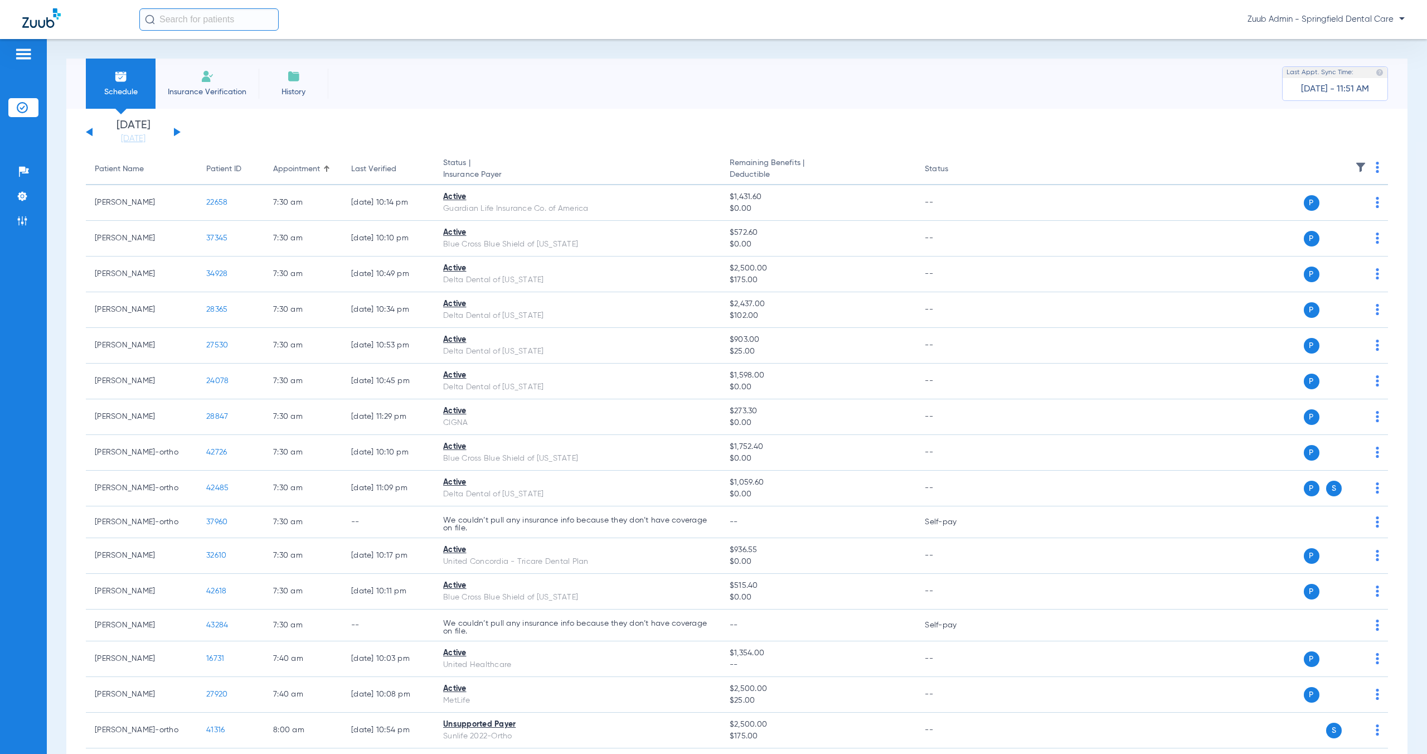
click at [236, 19] on input "text" at bounding box center [208, 19] width 139 height 22
type input "[PERSON_NAME]"
click at [263, 55] on td "[DATE]" at bounding box center [275, 60] width 33 height 16
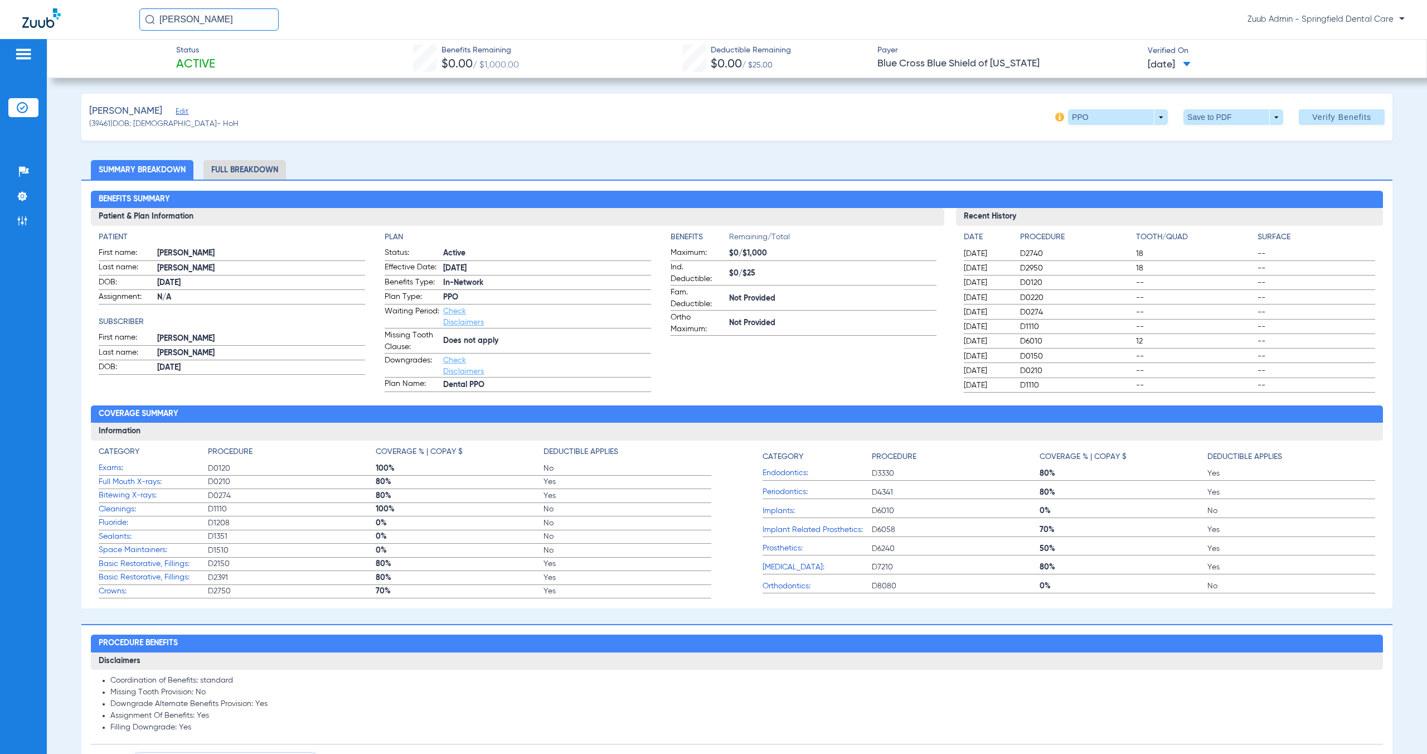
click at [267, 168] on li "Full Breakdown" at bounding box center [245, 170] width 83 height 20
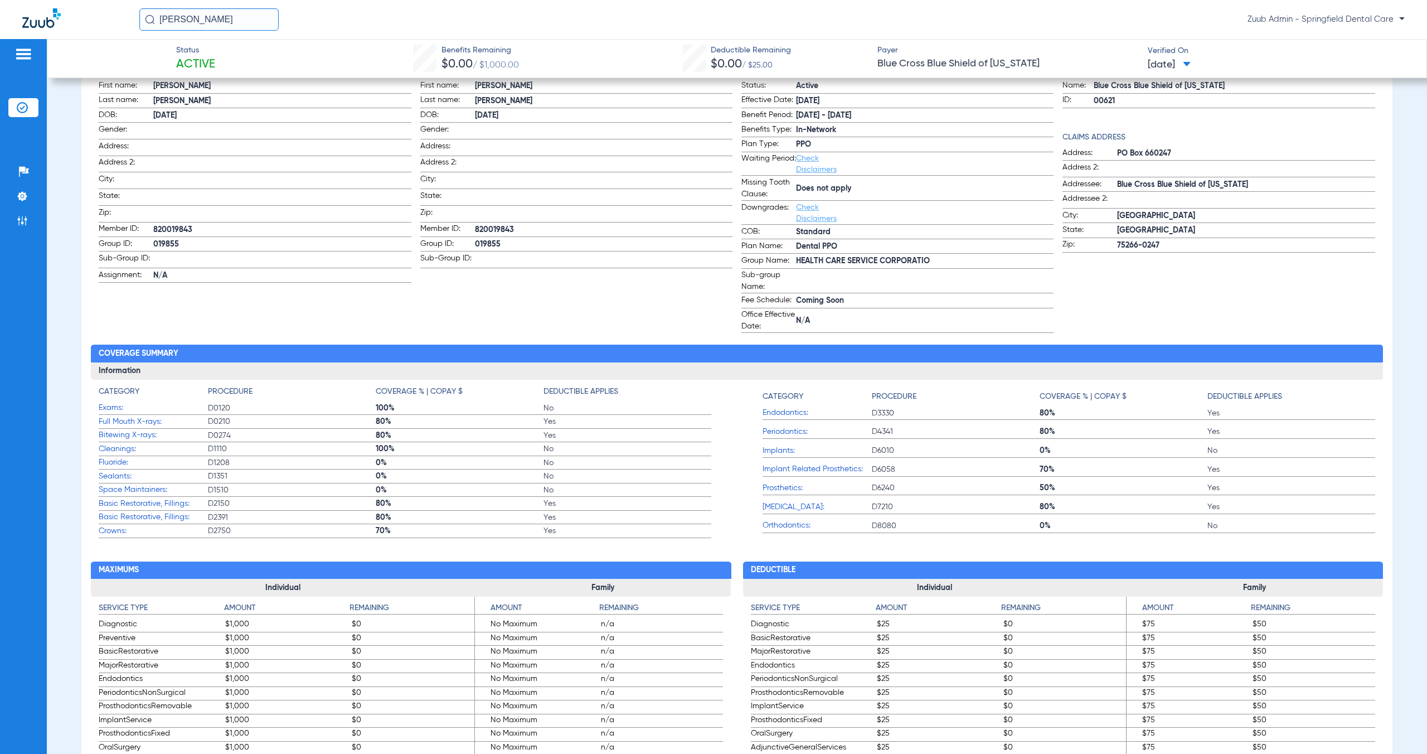
scroll to position [37, 0]
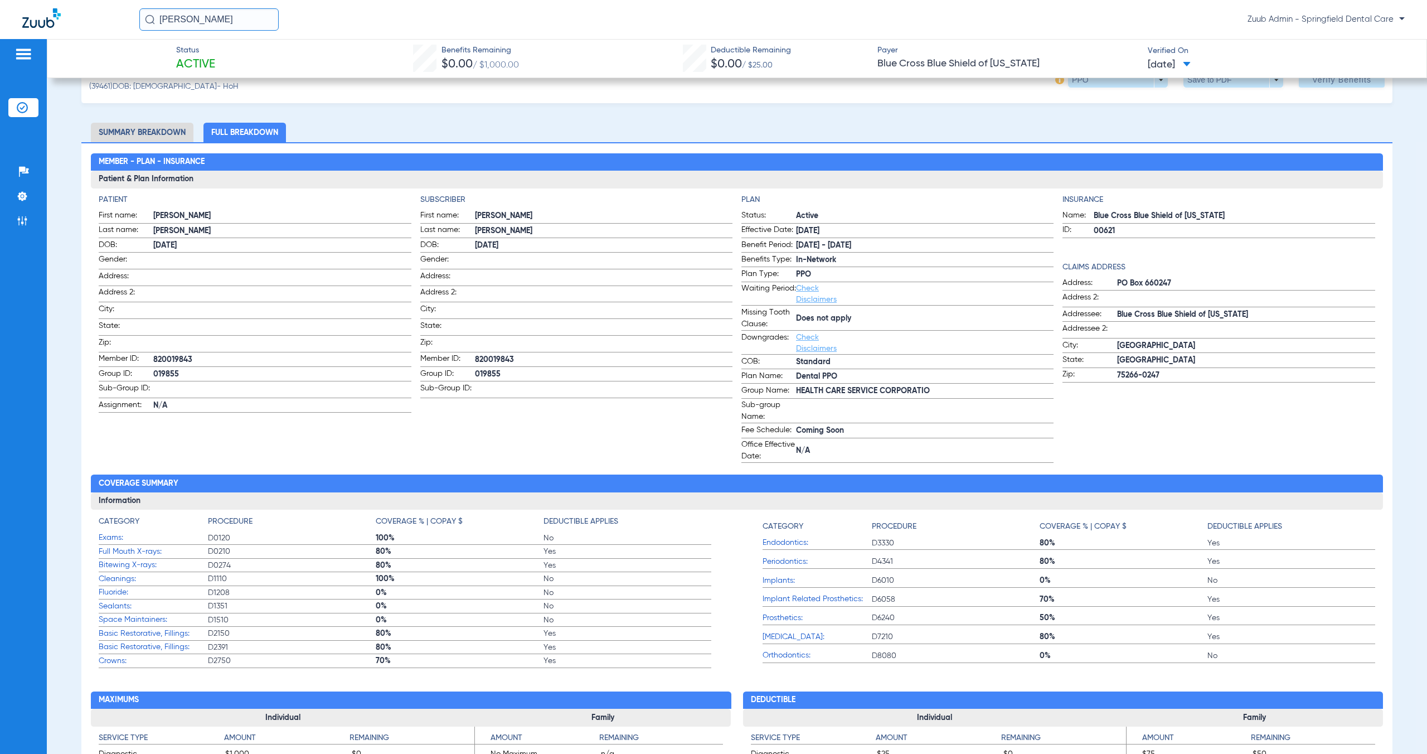
click at [1183, 69] on span "[DATE]" at bounding box center [1169, 65] width 43 height 14
click at [1176, 133] on label "[DATE] 3:02PM" at bounding box center [1184, 133] width 87 height 22
click at [1190, 65] on span "[DATE]" at bounding box center [1169, 65] width 43 height 14
click at [1007, 149] on div at bounding box center [713, 377] width 1427 height 754
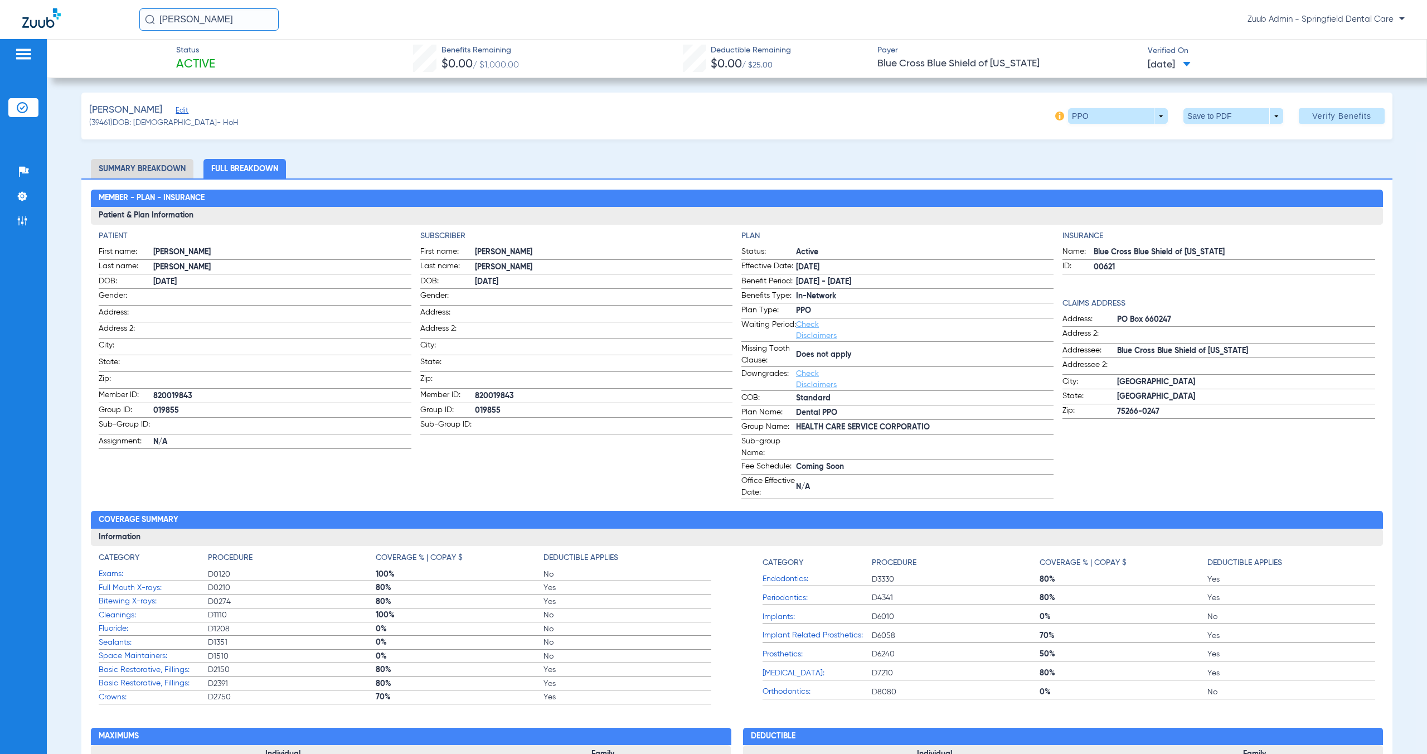
scroll to position [0, 0]
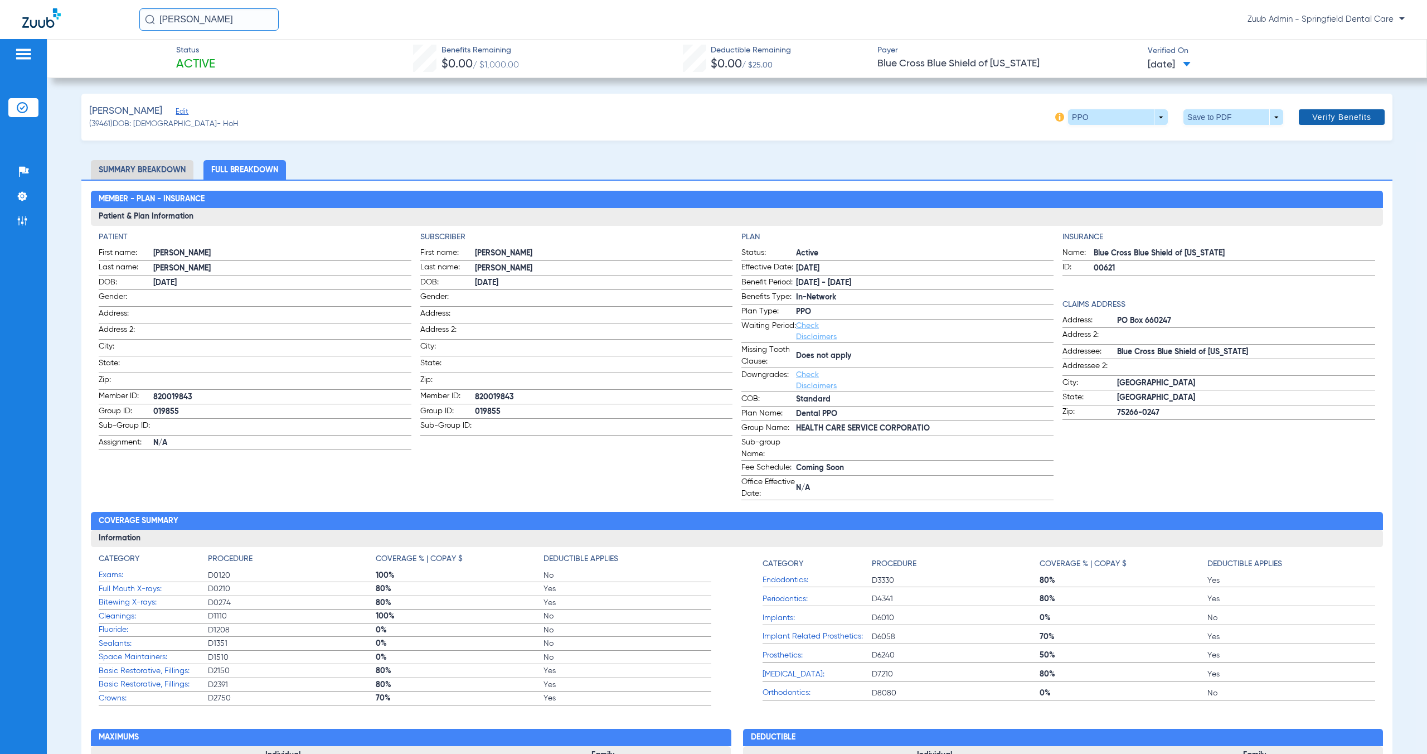
click at [1336, 119] on span "Verify Benefits" at bounding box center [1341, 117] width 59 height 9
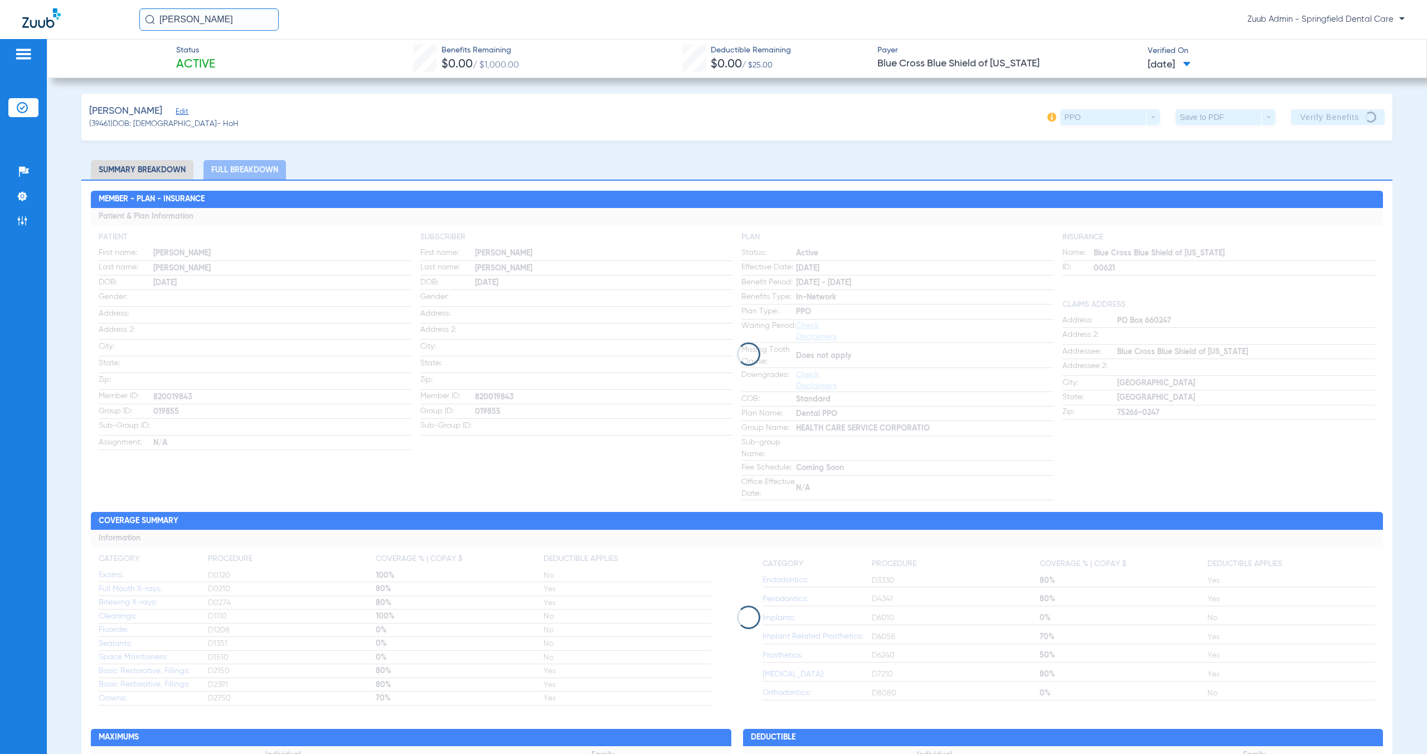
click at [186, 113] on span "Edit" at bounding box center [181, 113] width 10 height 11
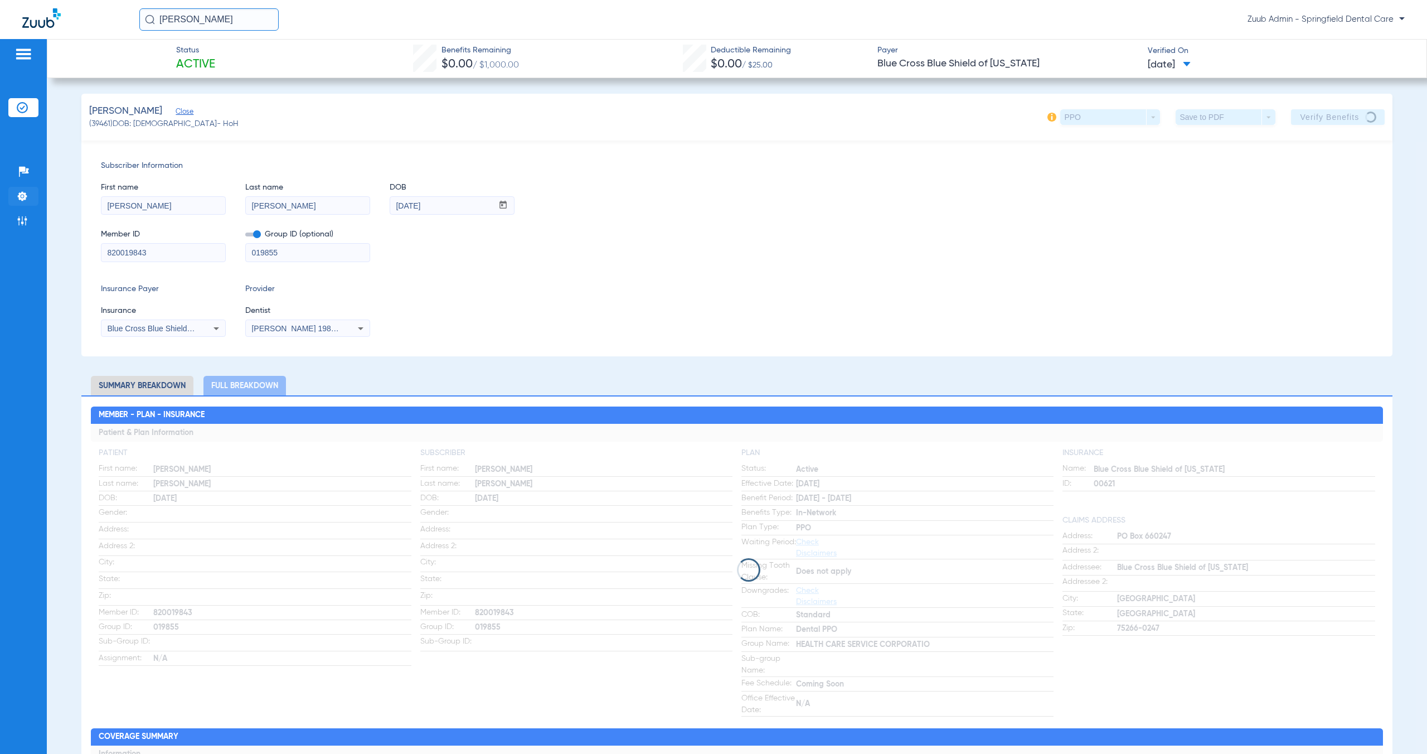
click at [21, 197] on img at bounding box center [22, 196] width 11 height 11
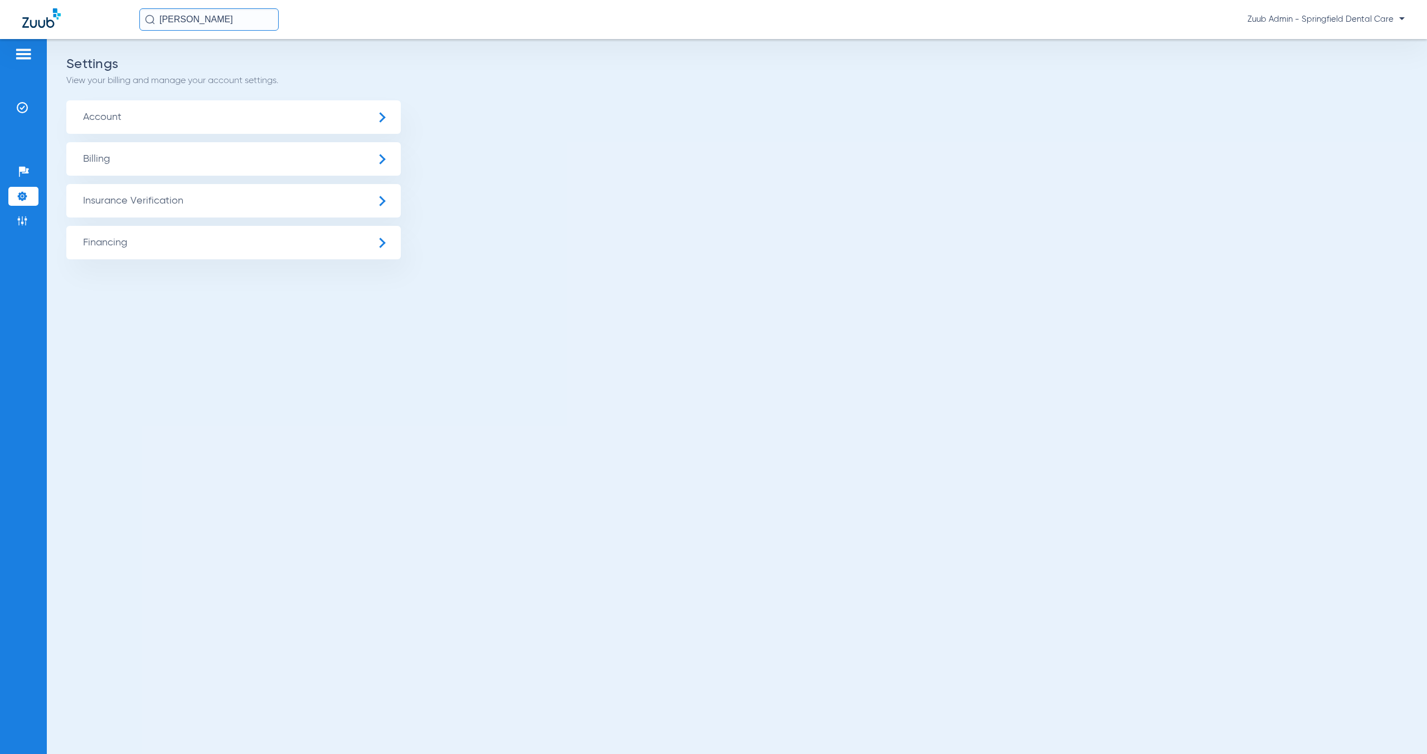
click at [196, 125] on span "Account" at bounding box center [233, 116] width 335 height 33
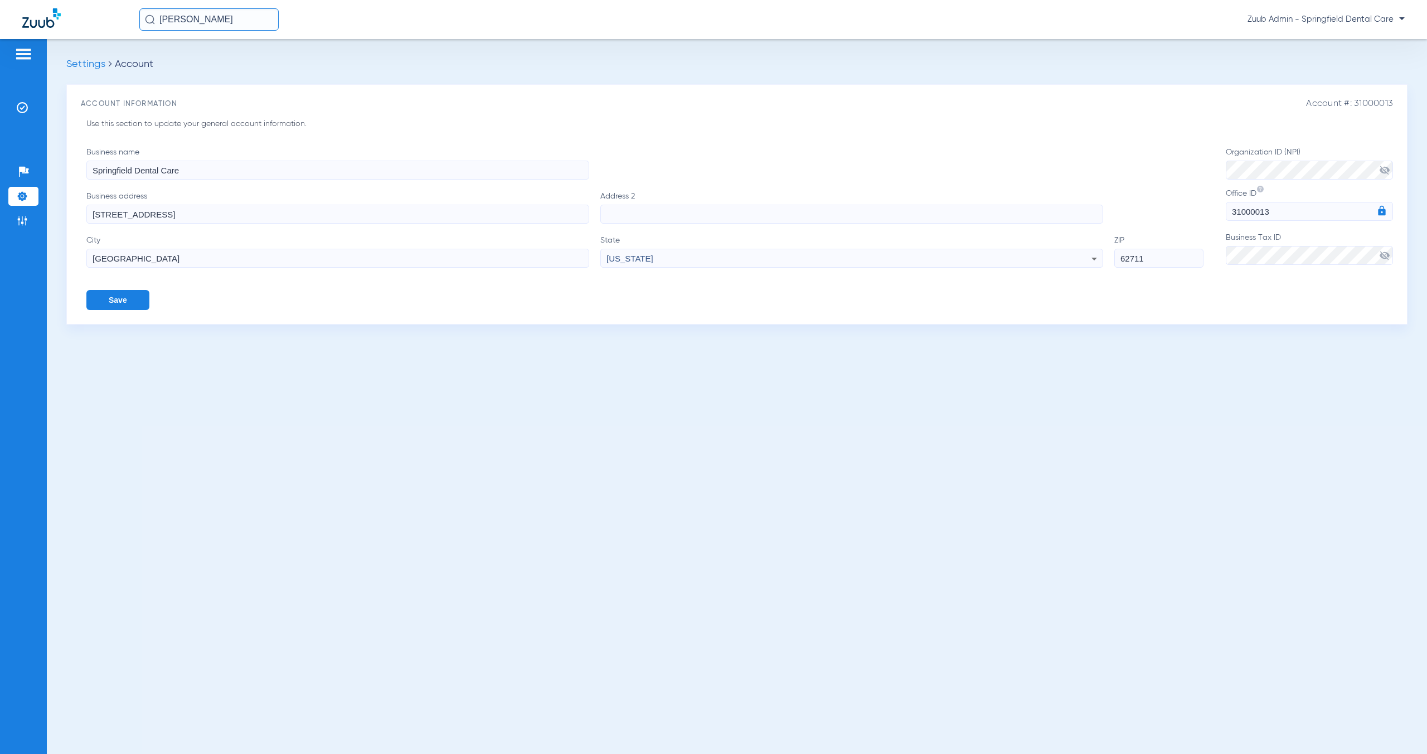
click at [1387, 255] on span "visibility_off" at bounding box center [1384, 255] width 11 height 11
click at [1385, 165] on span "visibility_off" at bounding box center [1384, 169] width 11 height 11
click at [222, 16] on input "[PERSON_NAME]" at bounding box center [208, 19] width 139 height 22
click at [259, 62] on td "[DATE]" at bounding box center [275, 60] width 33 height 16
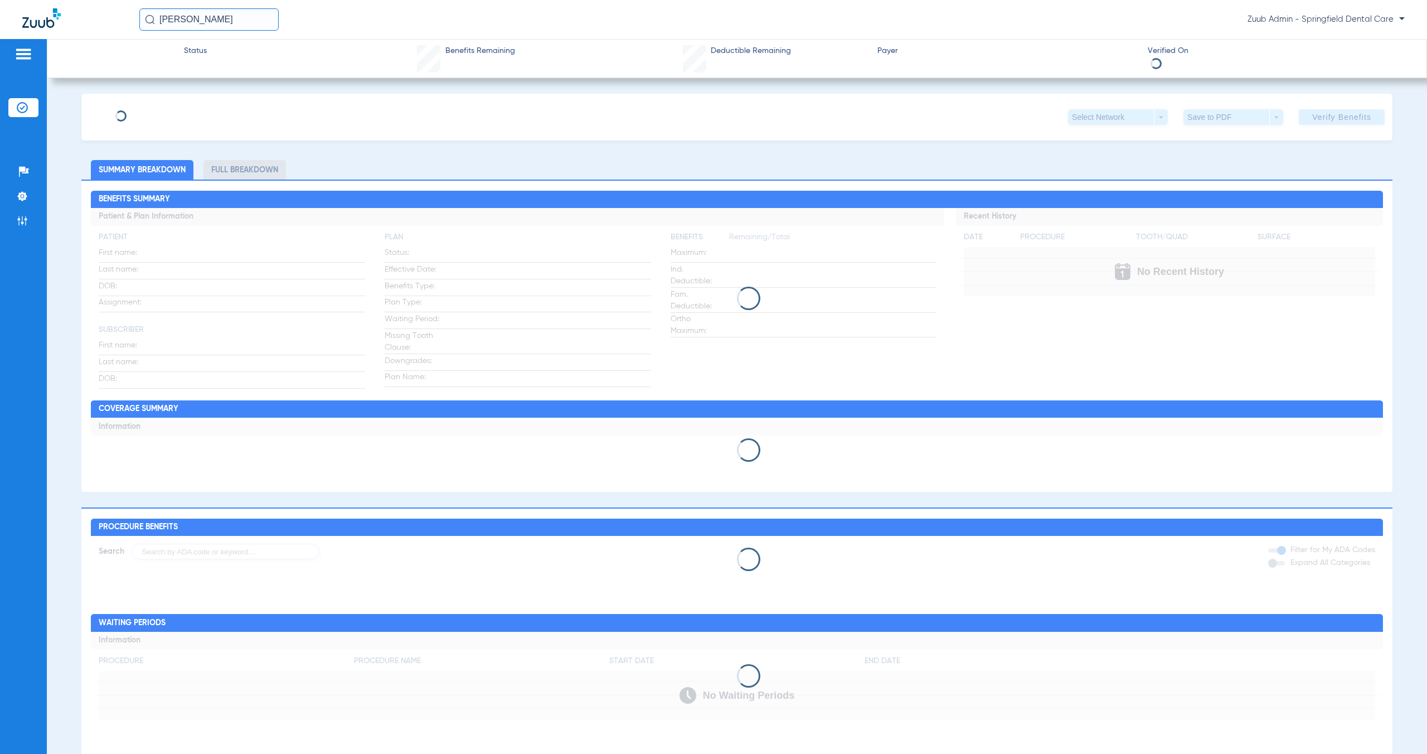
type input "[PERSON_NAME]"
type input "[DATE]"
type input "820019843"
type input "019855"
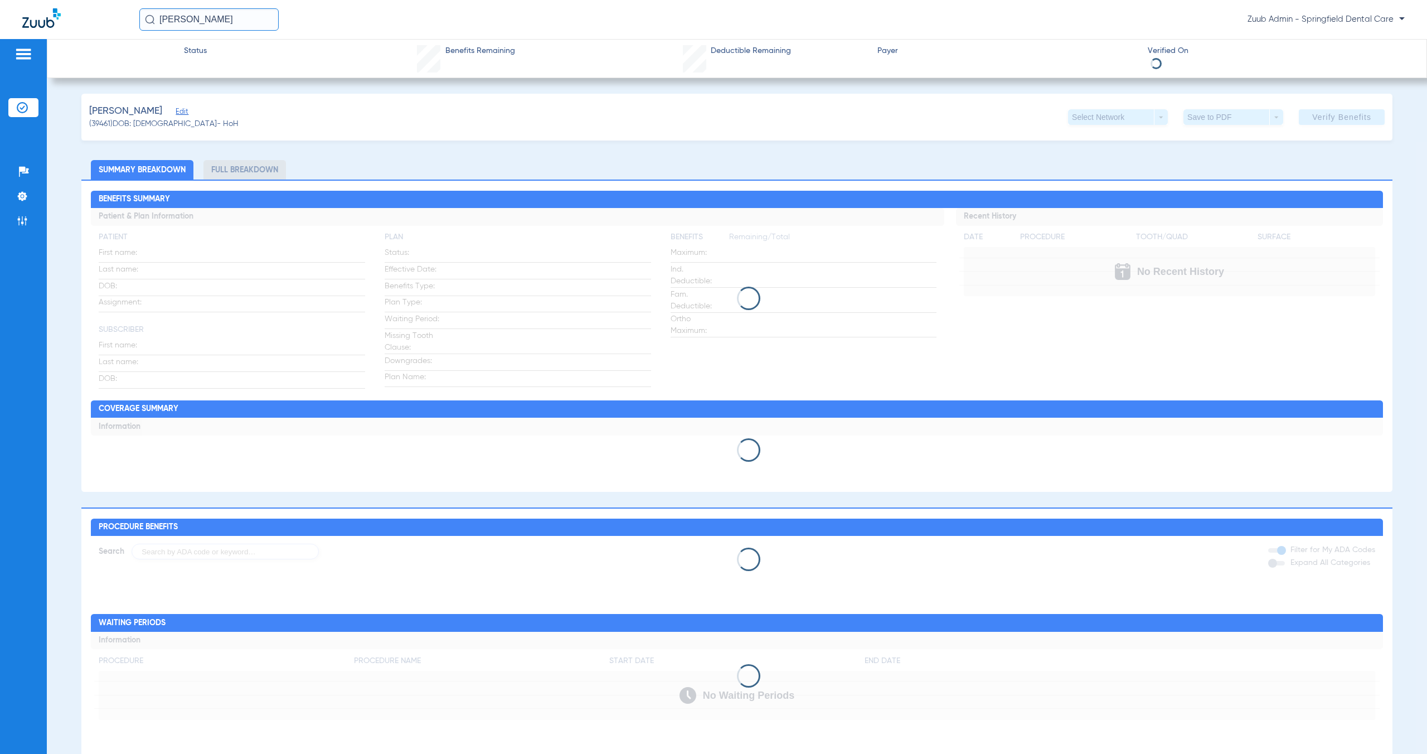
click at [186, 113] on span "Edit" at bounding box center [181, 113] width 10 height 11
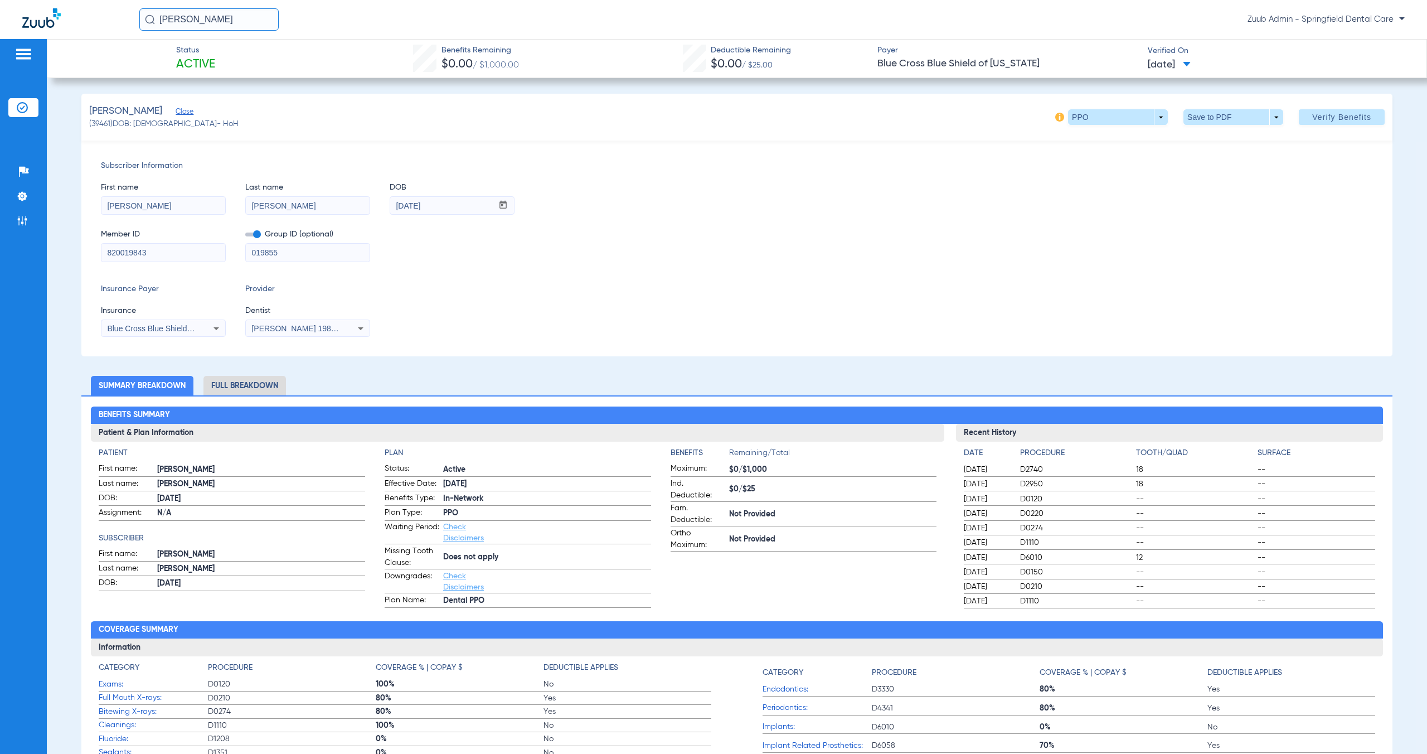
click at [186, 255] on input "820019843" at bounding box center [163, 253] width 124 height 18
click at [450, 206] on input "[DATE]" at bounding box center [441, 206] width 103 height 18
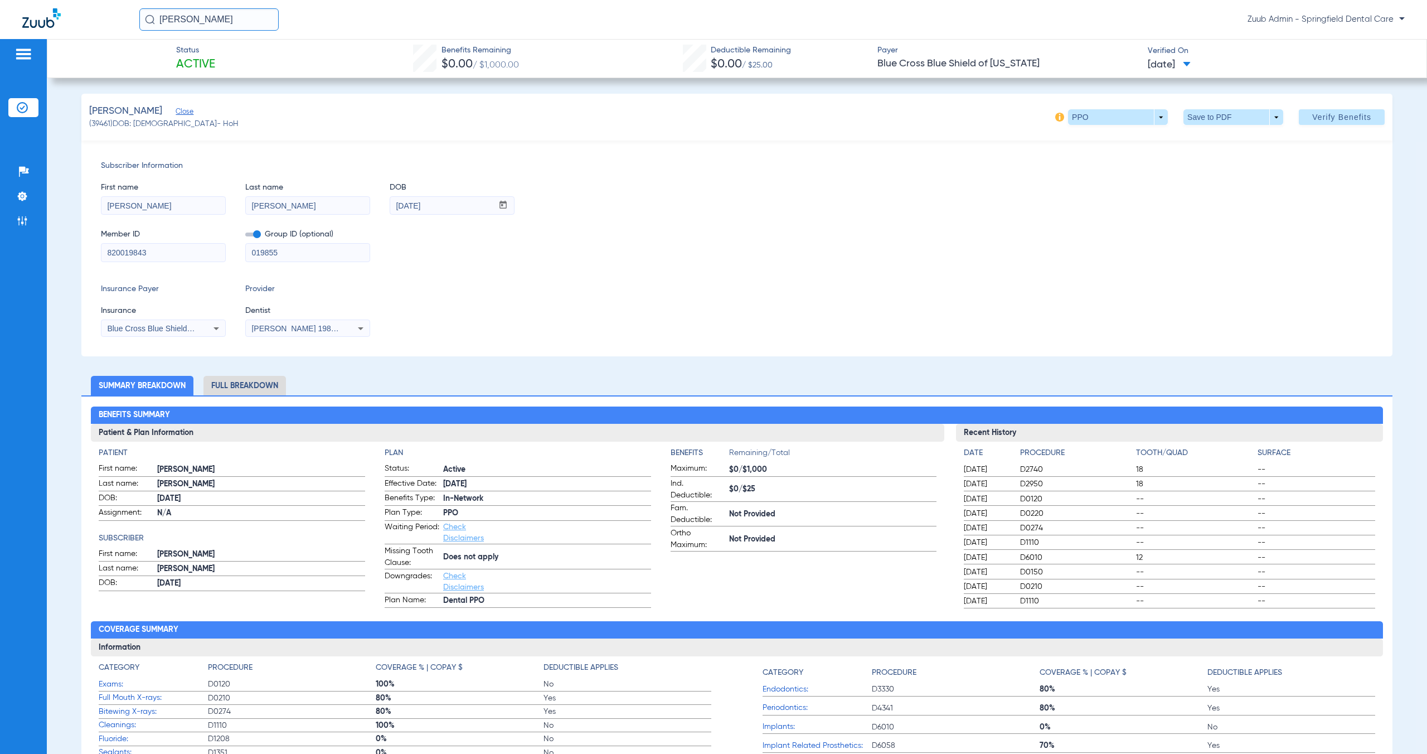
click at [239, 382] on li "Full Breakdown" at bounding box center [245, 386] width 83 height 20
